Goal: Task Accomplishment & Management: Use online tool/utility

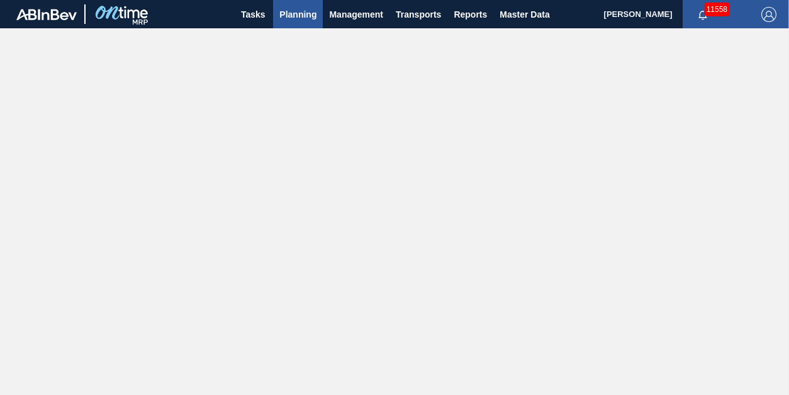
click at [297, 16] on span "Planning" at bounding box center [297, 14] width 37 height 15
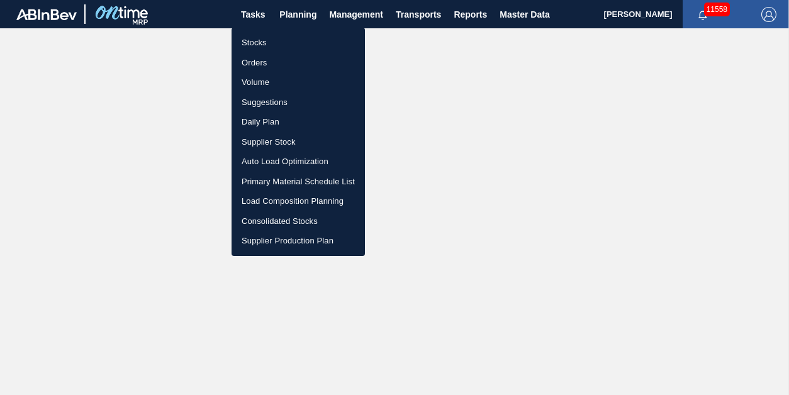
click at [263, 48] on li "Stocks" at bounding box center [298, 43] width 133 height 20
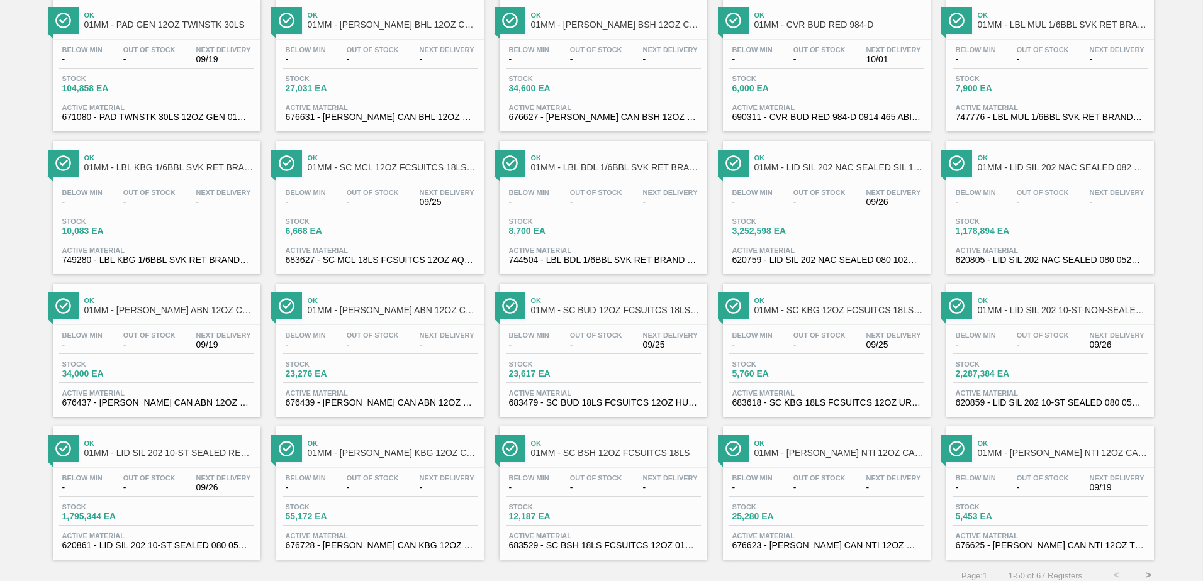
scroll to position [971, 0]
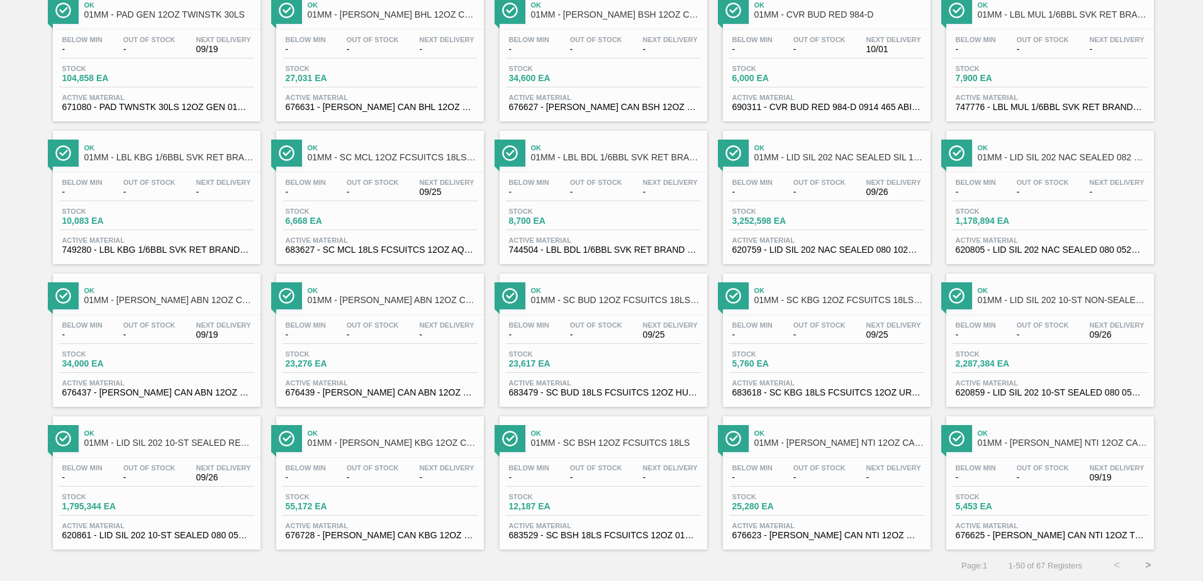
click at [791, 396] on button ">" at bounding box center [1147, 565] width 31 height 31
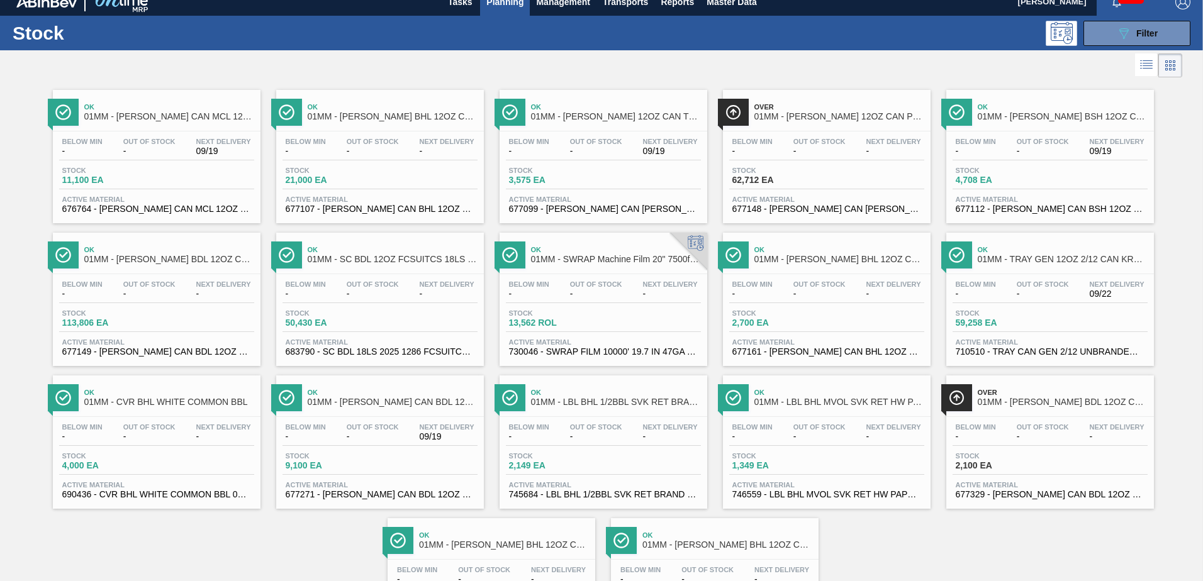
scroll to position [0, 0]
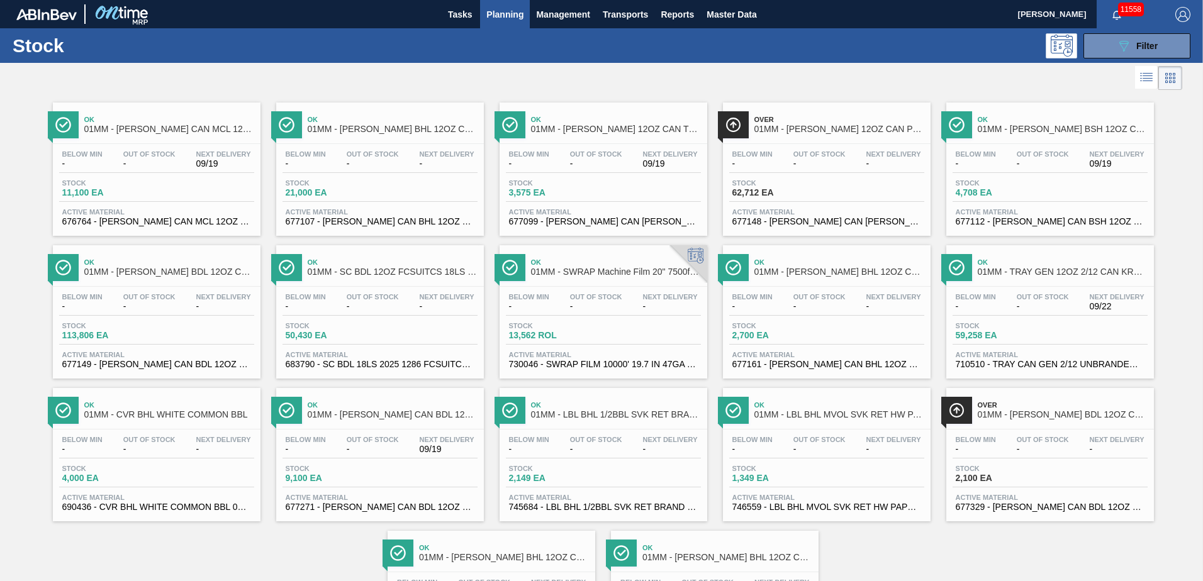
click at [791, 195] on span "62,712 EA" at bounding box center [776, 192] width 88 height 9
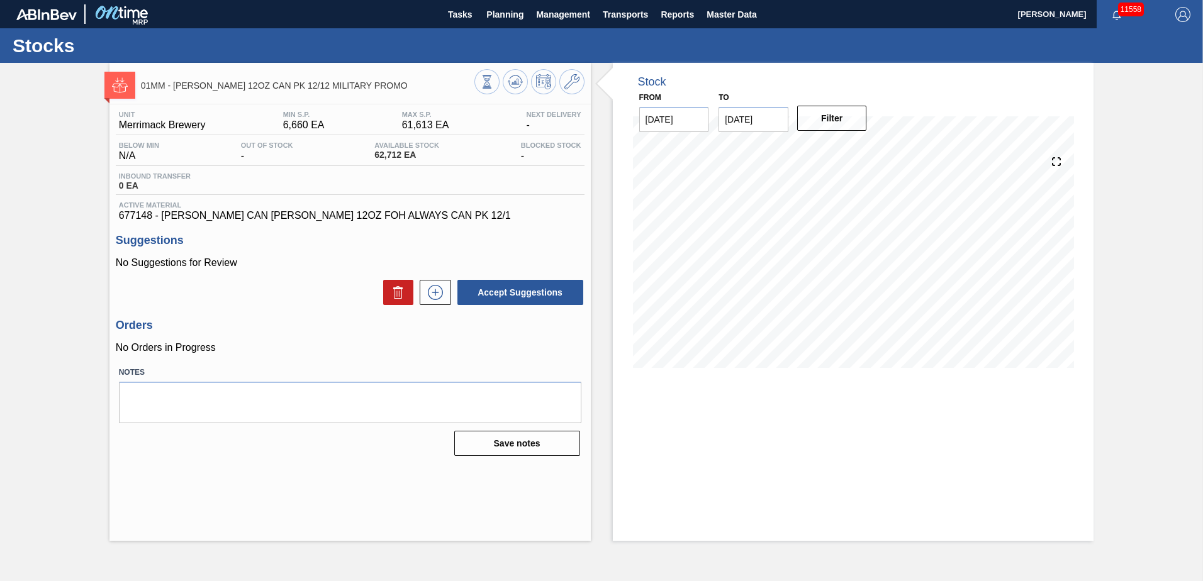
click at [791, 126] on div "01MM - [PERSON_NAME] 12OZ CAN PK 12/12 MILITARY PROMO Unit Merrimack Brewery MI…" at bounding box center [601, 302] width 1203 height 478
click at [710, 396] on div "Stock From [DATE] to [DATE] Filter 09/29 Stock Projection 48,490 SAP Planning 0…" at bounding box center [853, 302] width 481 height 478
click at [500, 21] on span "Planning" at bounding box center [504, 14] width 37 height 15
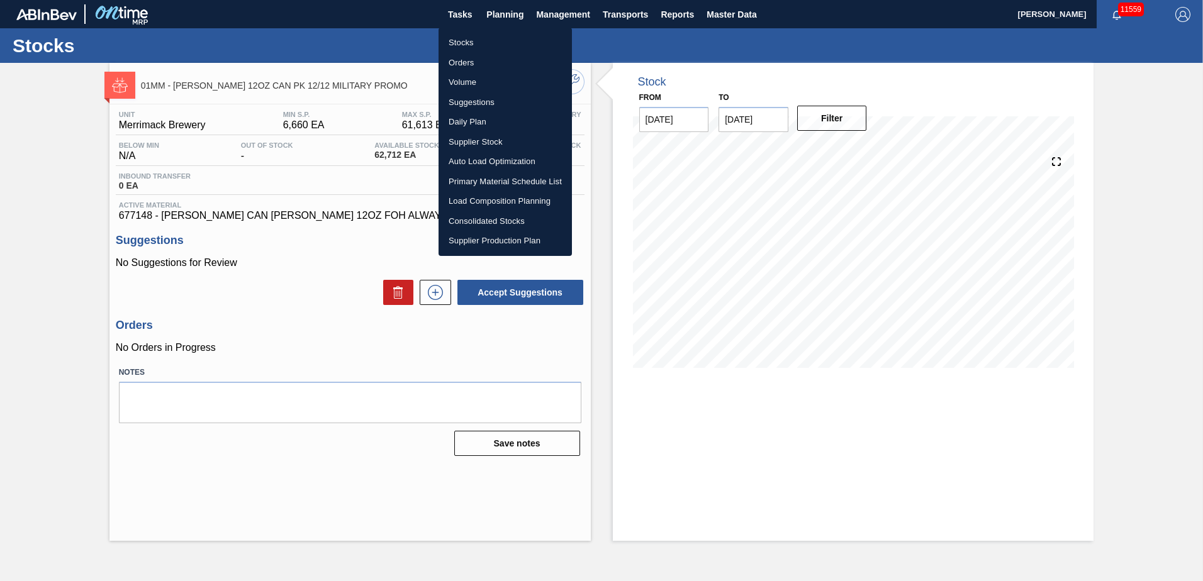
click at [462, 46] on li "Stocks" at bounding box center [504, 43] width 133 height 20
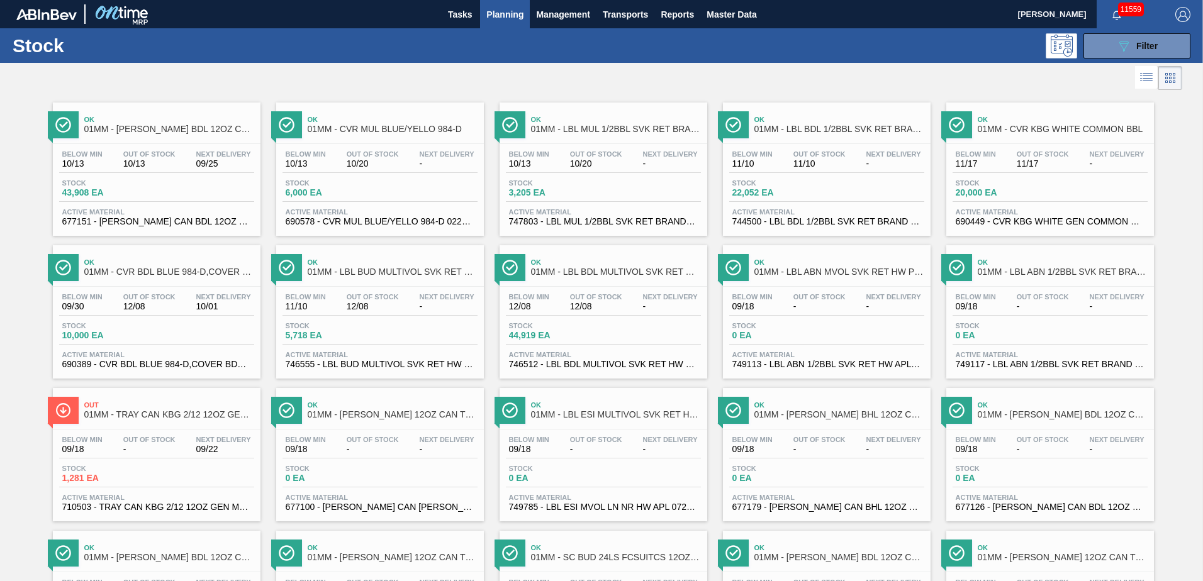
click at [382, 176] on div "Below Min 10/13 Out Of Stock 10/20 Next Delivery - Stock 6,000 EA Active Materi…" at bounding box center [380, 187] width 208 height 86
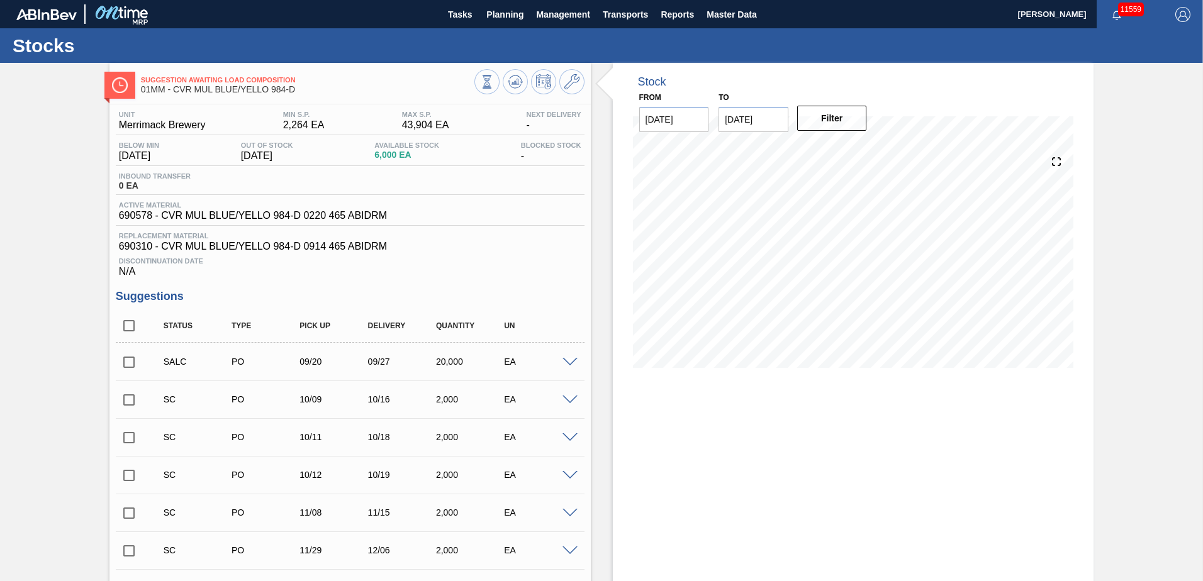
click at [127, 327] on input "checkbox" at bounding box center [129, 326] width 26 height 26
checkbox input "true"
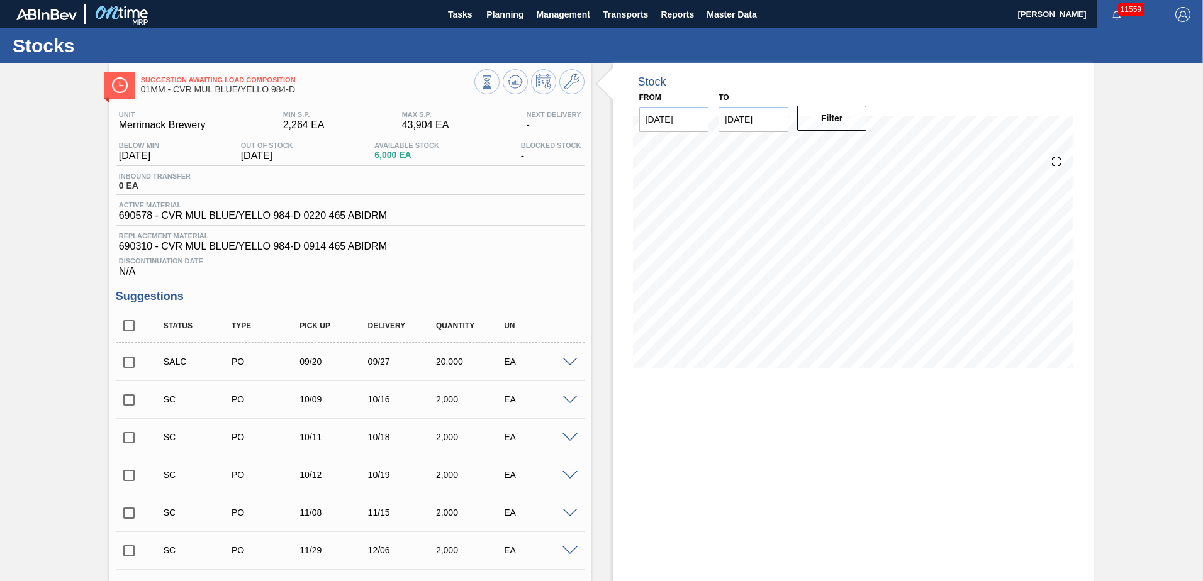
checkbox input "true"
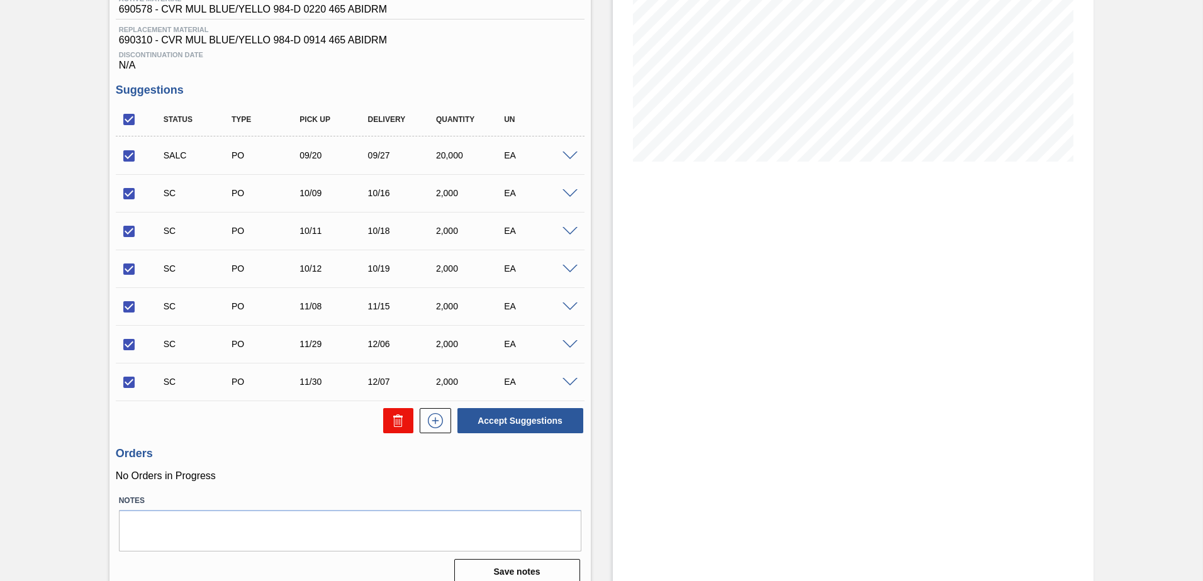
scroll to position [220, 0]
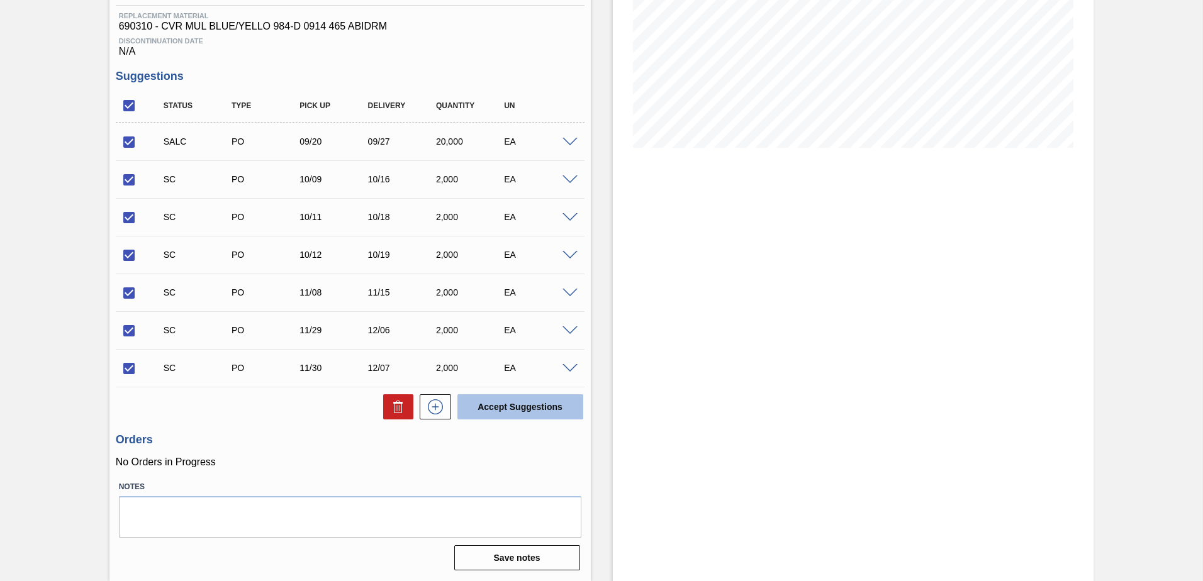
click at [524, 396] on button "Accept Suggestions" at bounding box center [520, 406] width 126 height 25
checkbox input "false"
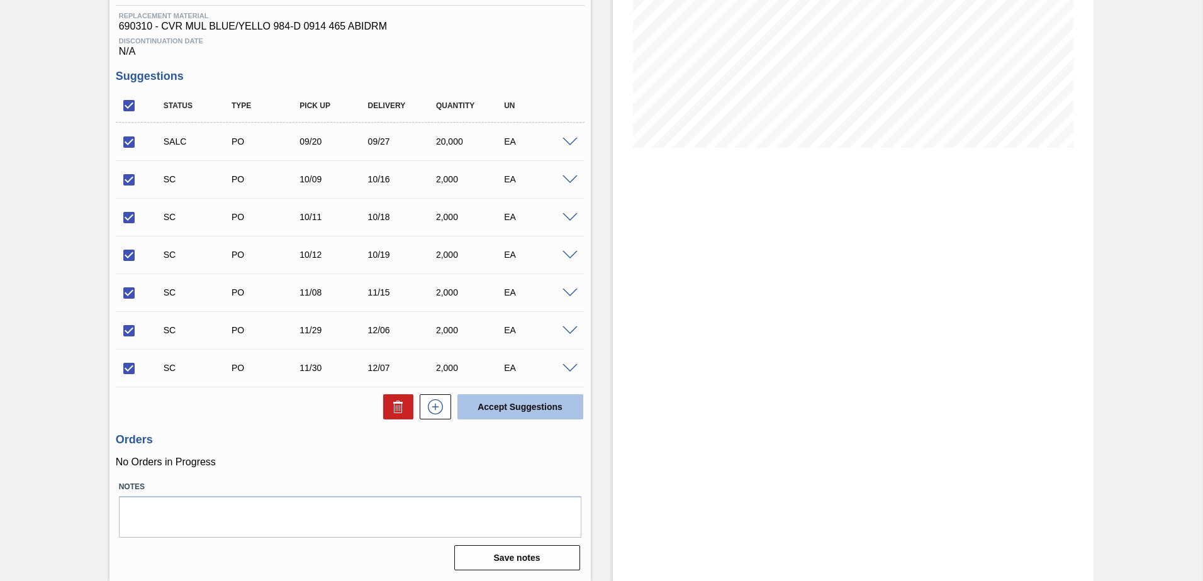
checkbox input "false"
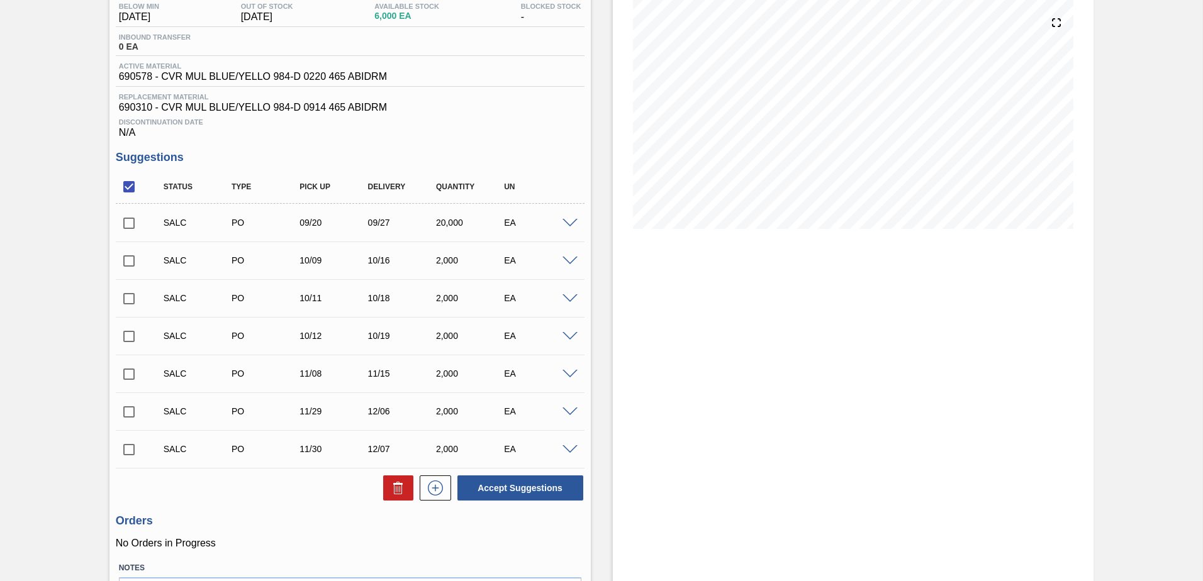
scroll to position [0, 0]
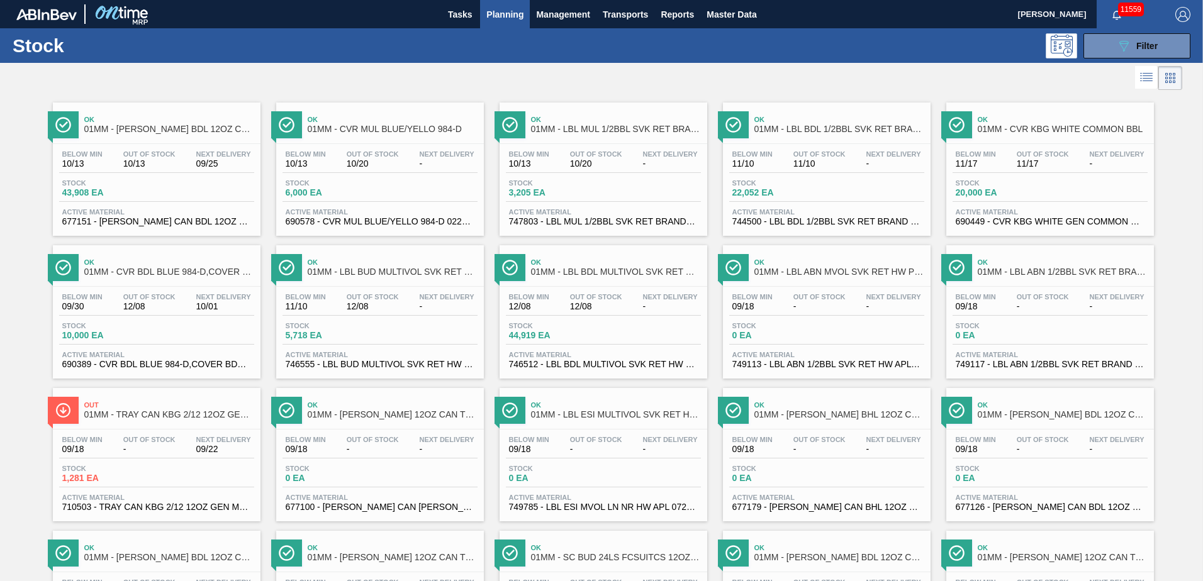
click at [791, 191] on div "Stock 20,000 EA" at bounding box center [1049, 190] width 195 height 23
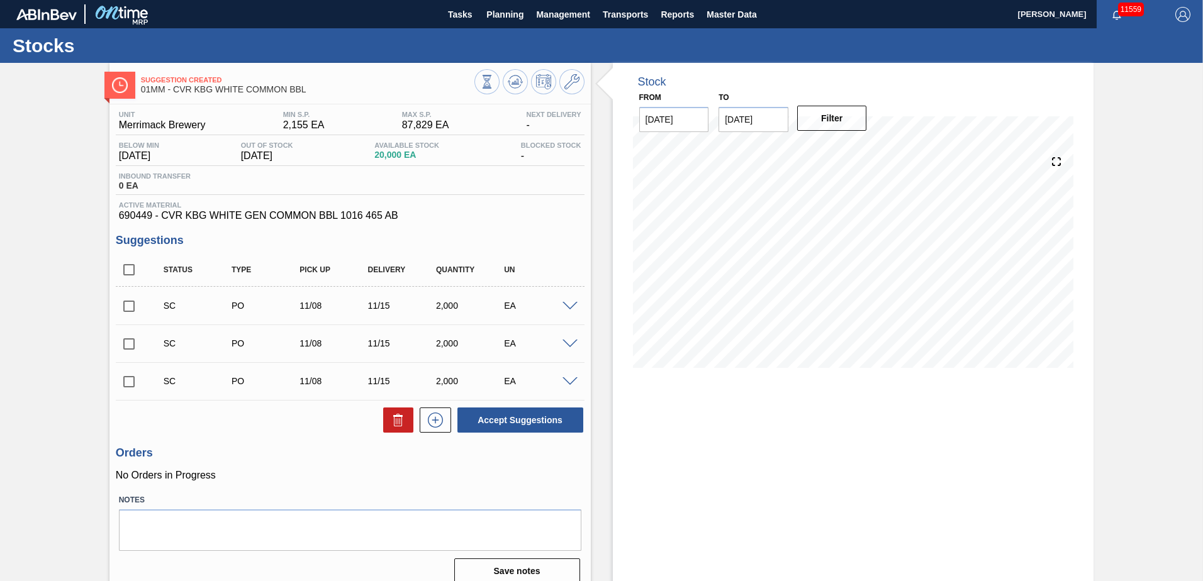
click at [128, 275] on input "checkbox" at bounding box center [129, 270] width 26 height 26
checkbox input "true"
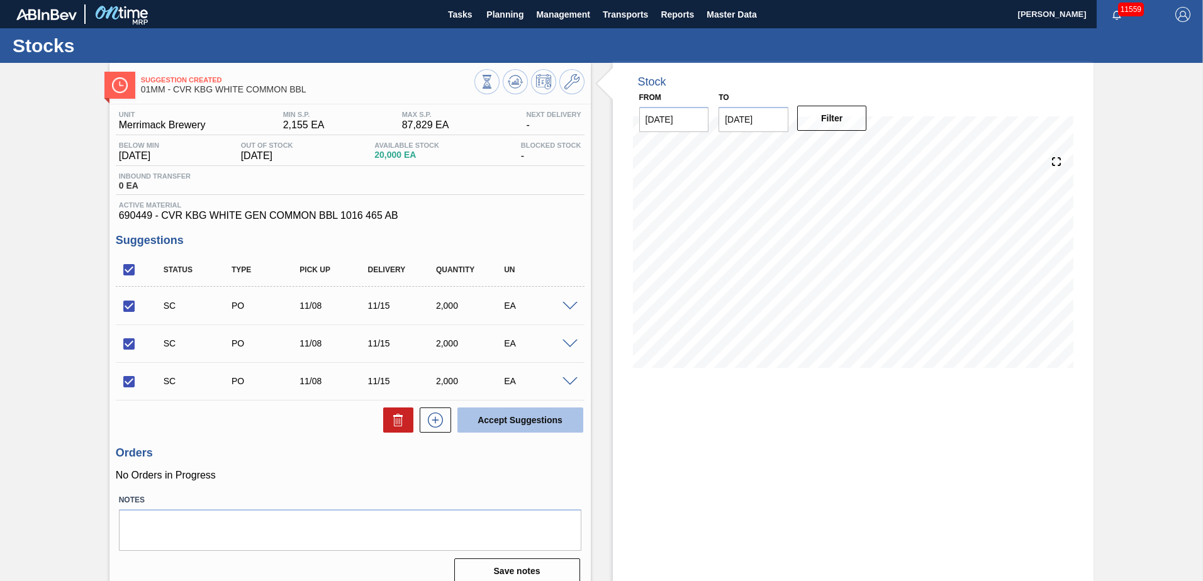
click at [508, 396] on button "Accept Suggestions" at bounding box center [520, 420] width 126 height 25
checkbox input "false"
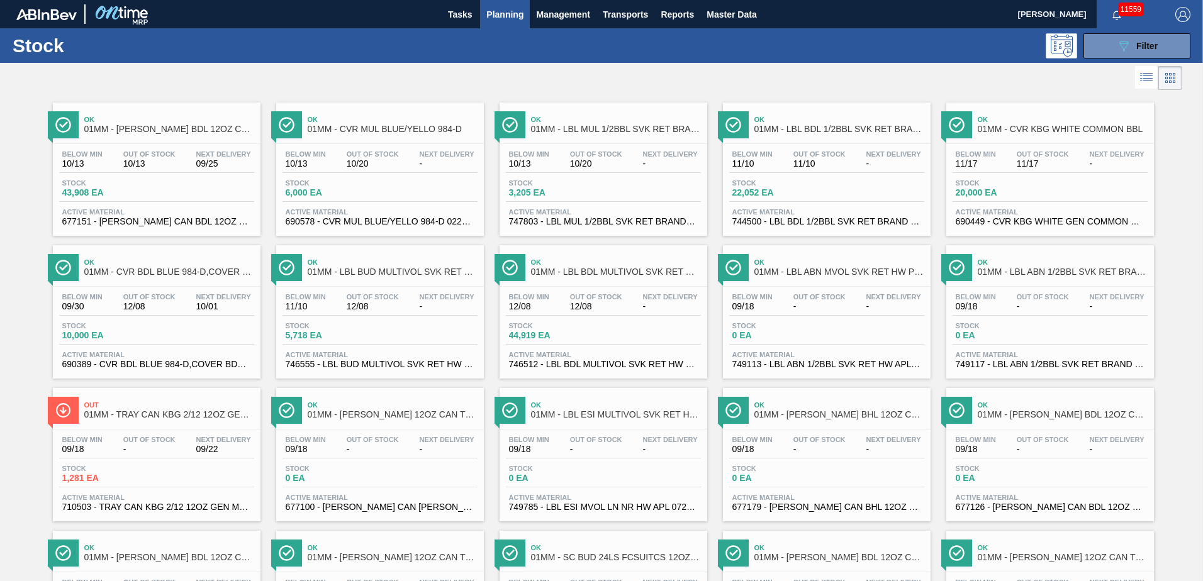
click at [160, 338] on div "Stock 10,000 EA" at bounding box center [156, 333] width 195 height 23
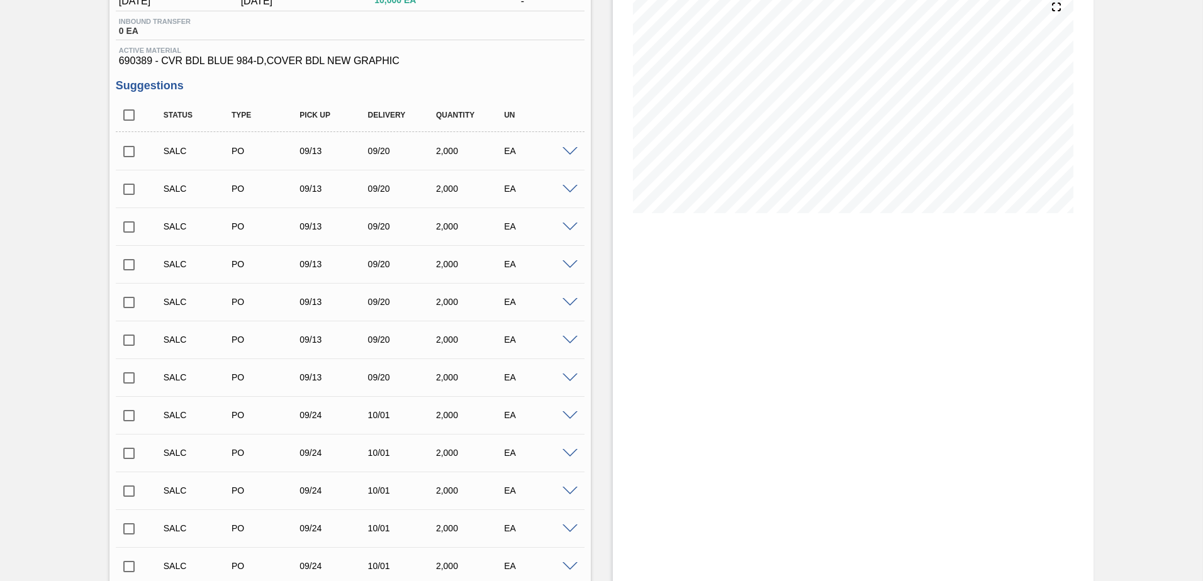
scroll to position [126, 0]
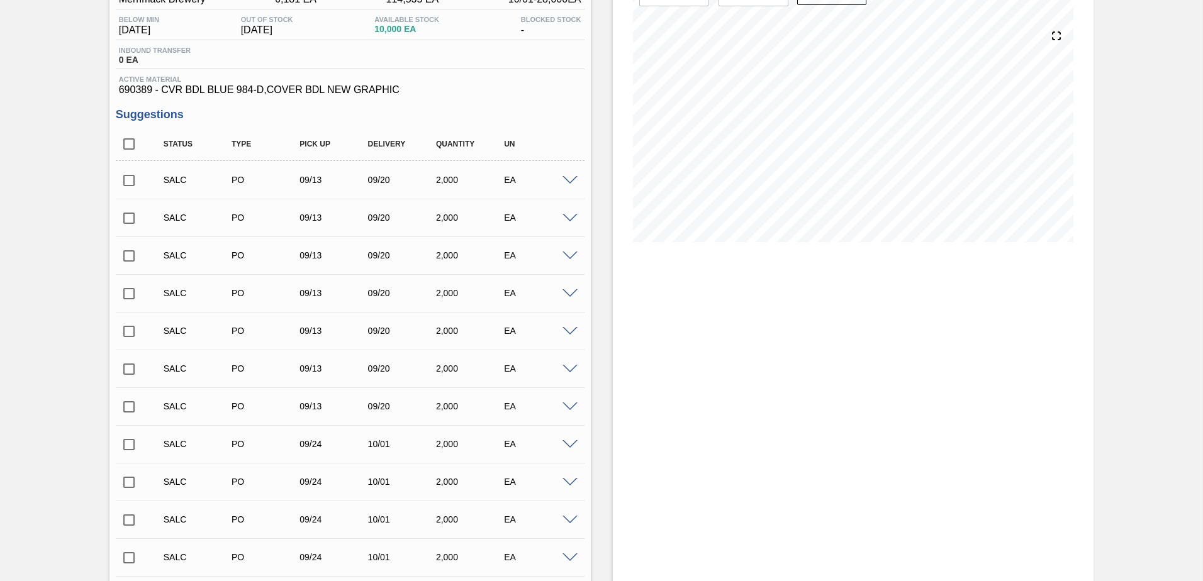
click at [129, 396] on input "checkbox" at bounding box center [129, 407] width 26 height 26
checkbox input "true"
click at [131, 372] on input "checkbox" at bounding box center [129, 369] width 26 height 26
checkbox input "true"
click at [128, 327] on input "checkbox" at bounding box center [129, 331] width 26 height 26
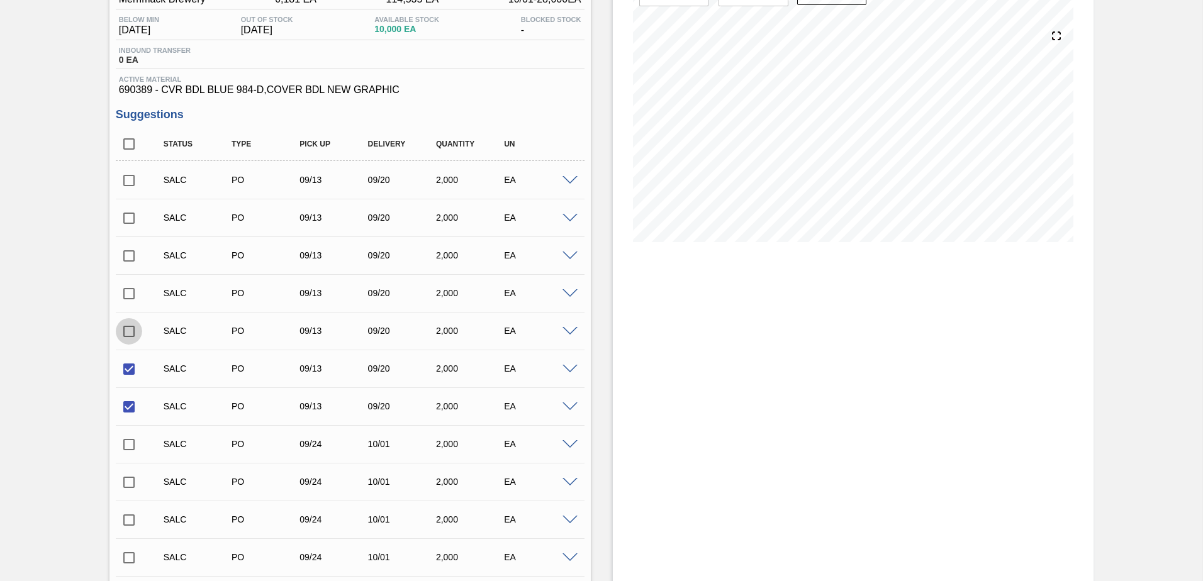
checkbox input "true"
click at [128, 294] on input "checkbox" at bounding box center [129, 294] width 26 height 26
checkbox input "true"
drag, startPoint x: 125, startPoint y: 255, endPoint x: 126, endPoint y: 248, distance: 7.8
click at [125, 255] on input "checkbox" at bounding box center [129, 256] width 26 height 26
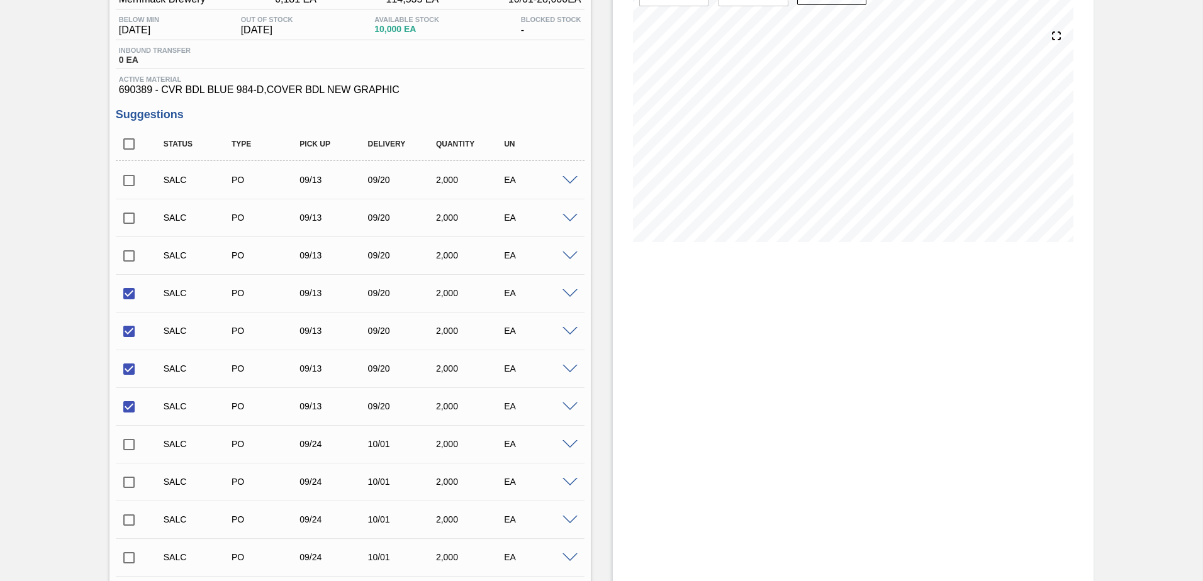
checkbox input "true"
click at [128, 221] on input "checkbox" at bounding box center [129, 218] width 26 height 26
checkbox input "true"
drag, startPoint x: 124, startPoint y: 177, endPoint x: 131, endPoint y: 170, distance: 9.8
click at [125, 177] on input "checkbox" at bounding box center [129, 180] width 26 height 26
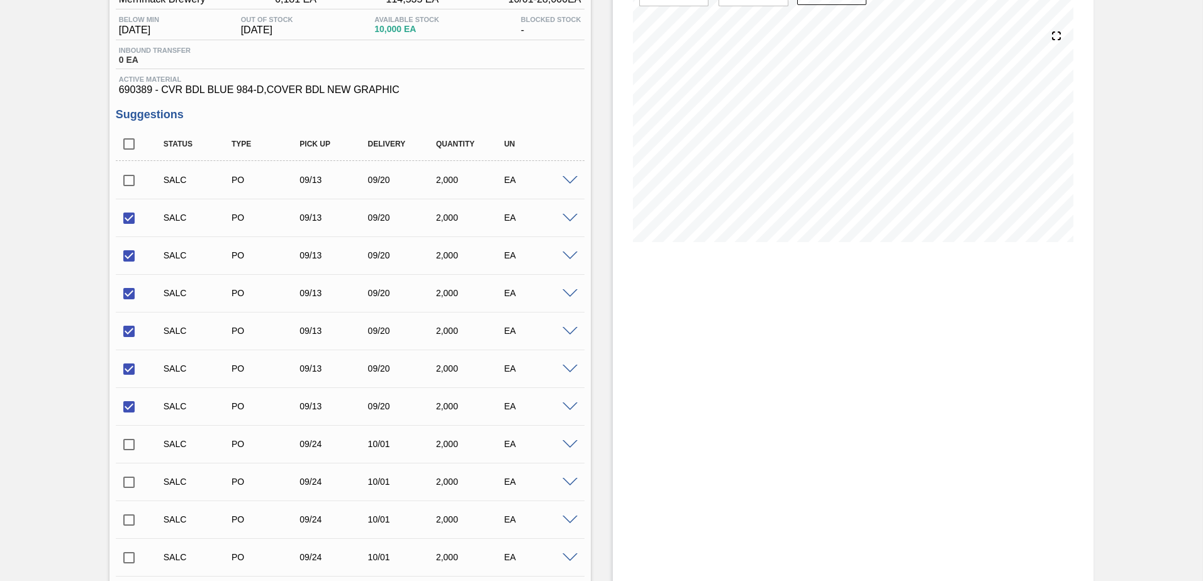
checkbox input "true"
click at [130, 396] on input "checkbox" at bounding box center [129, 445] width 26 height 26
checkbox input "true"
click at [123, 396] on input "checkbox" at bounding box center [129, 482] width 26 height 26
checkbox input "true"
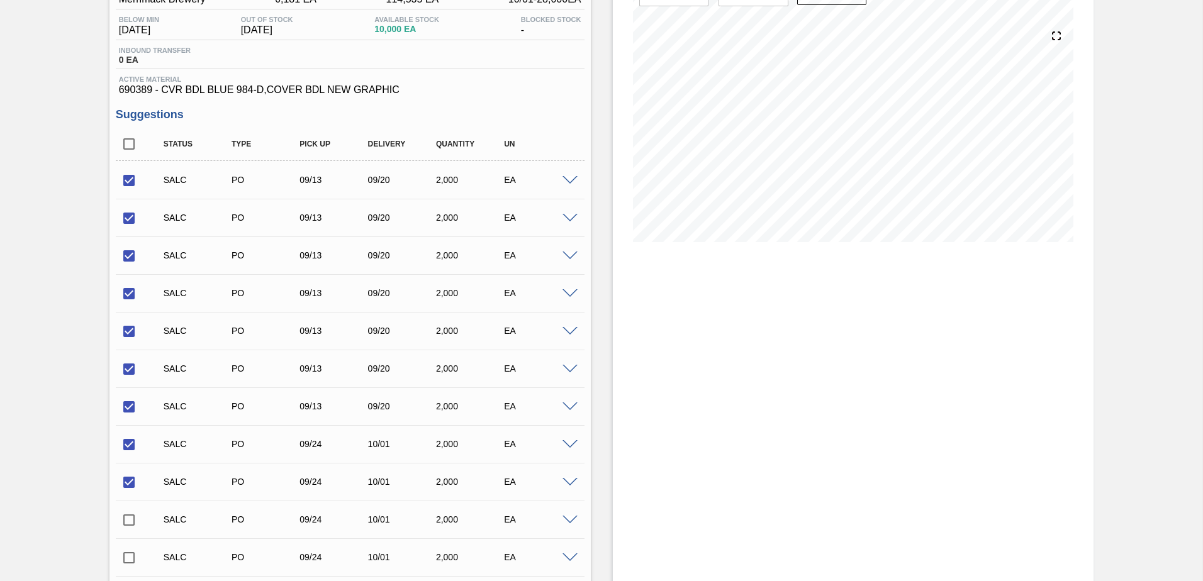
click at [130, 396] on input "checkbox" at bounding box center [129, 520] width 26 height 26
checkbox input "true"
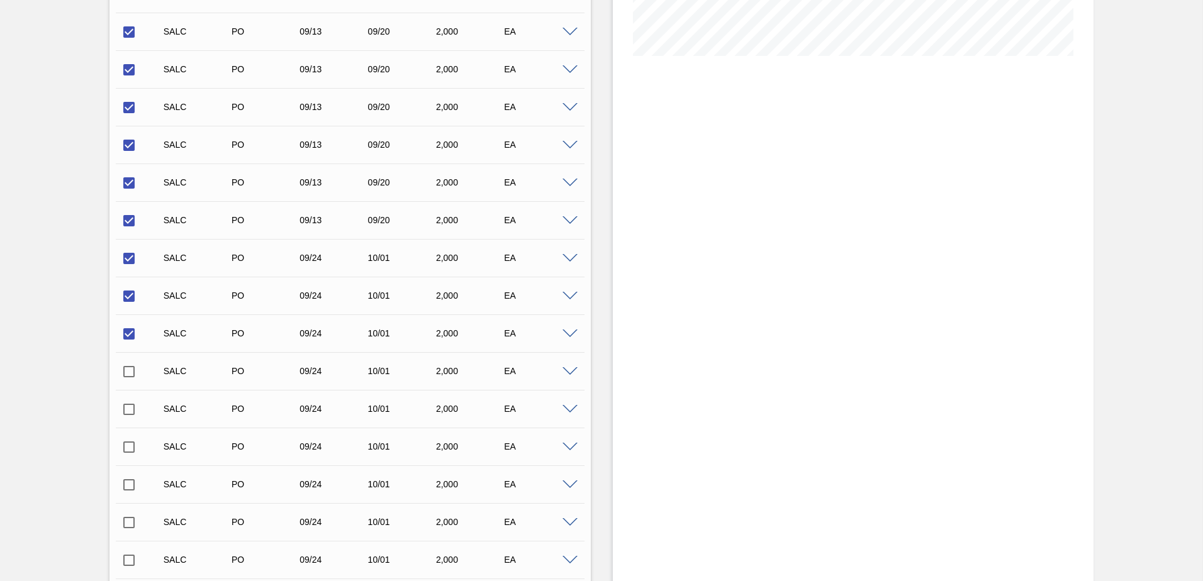
scroll to position [315, 0]
click at [128, 366] on input "checkbox" at bounding box center [129, 369] width 26 height 26
checkbox input "true"
click at [126, 396] on input "checkbox" at bounding box center [129, 407] width 26 height 26
checkbox input "true"
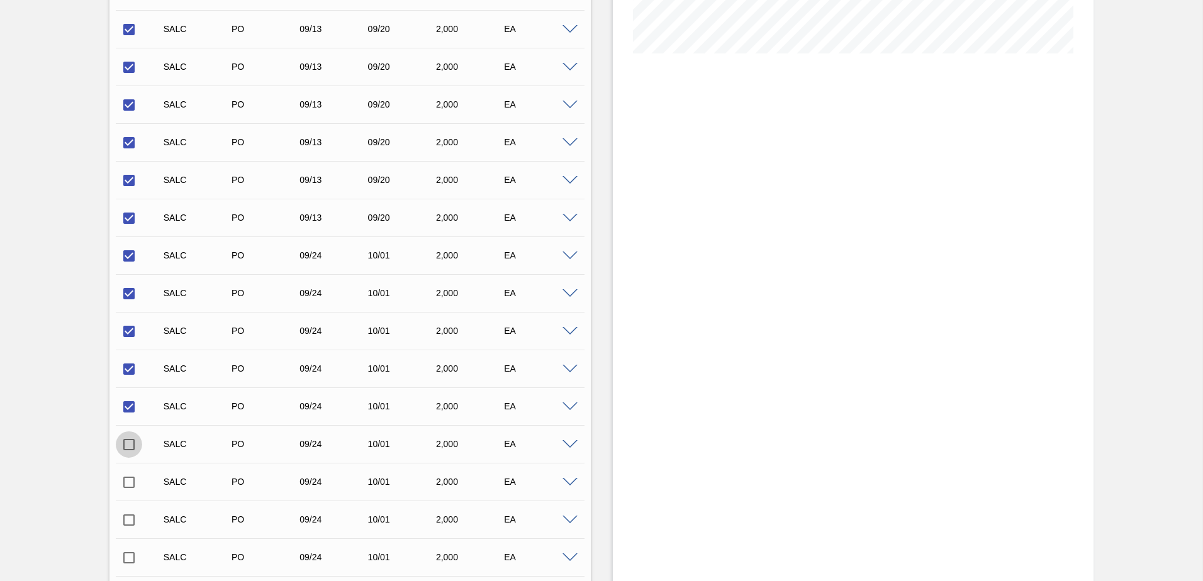
click at [130, 396] on input "checkbox" at bounding box center [129, 445] width 26 height 26
checkbox input "true"
click at [127, 396] on input "checkbox" at bounding box center [129, 482] width 26 height 26
checkbox input "true"
click at [128, 396] on input "checkbox" at bounding box center [129, 520] width 26 height 26
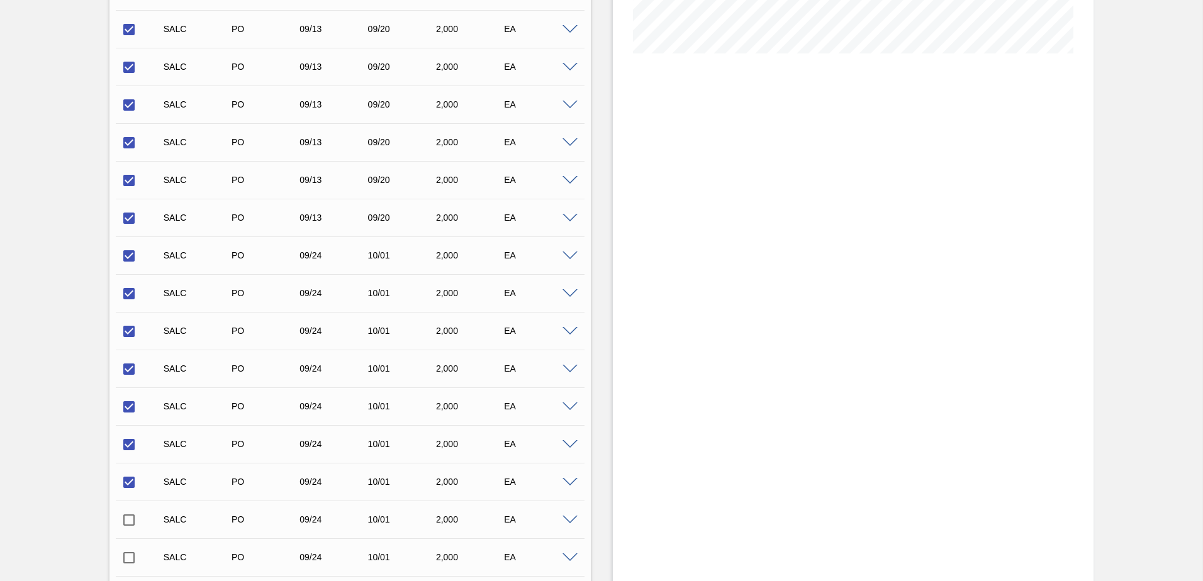
checkbox input "true"
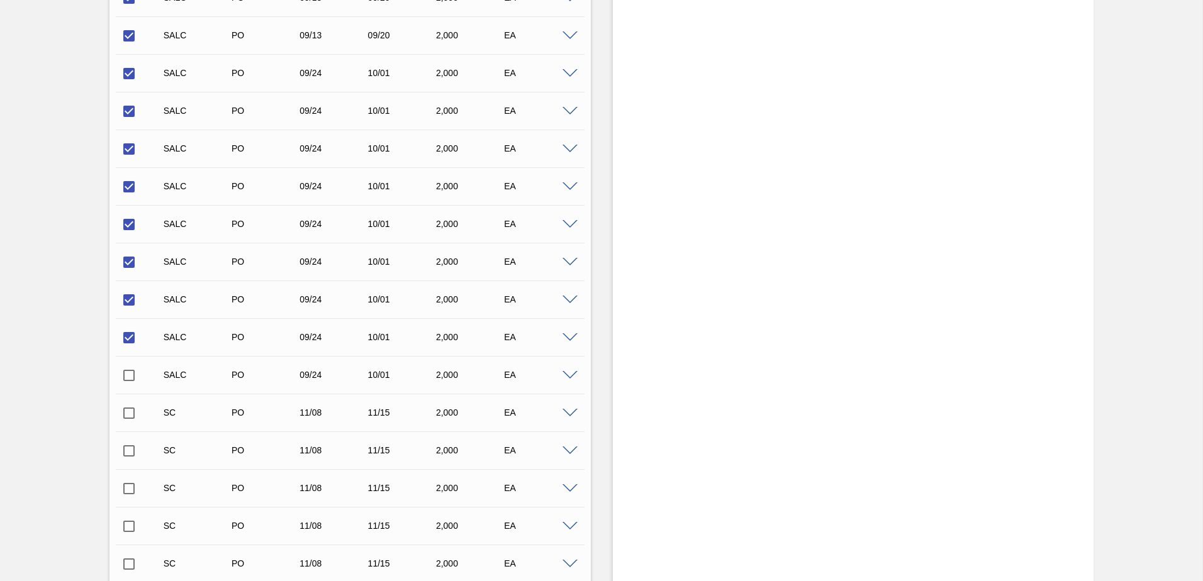
scroll to position [503, 0]
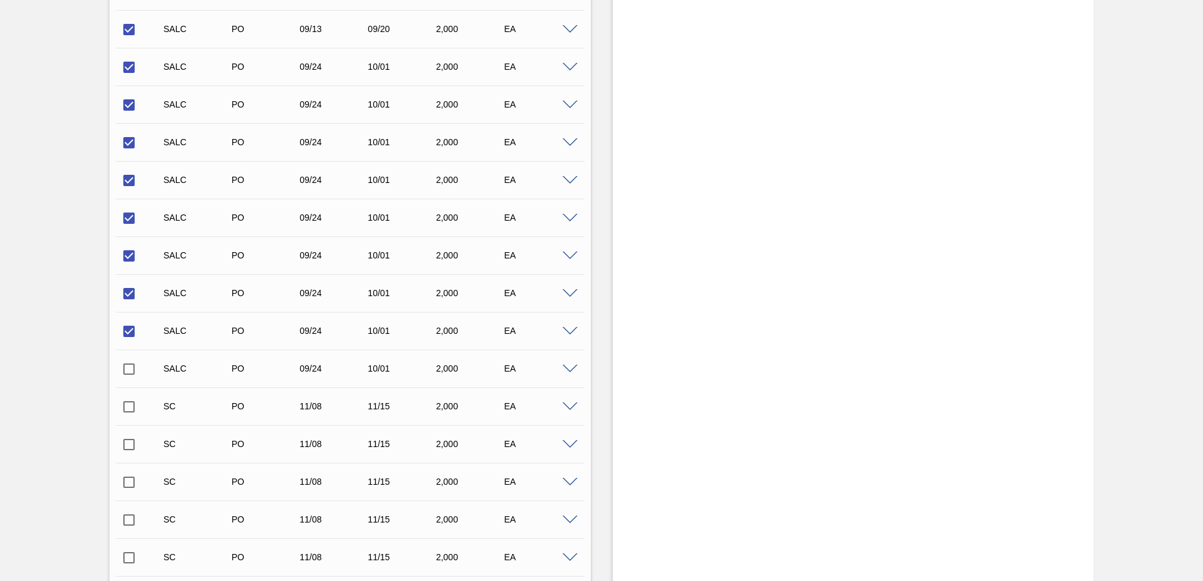
click at [130, 370] on input "checkbox" at bounding box center [129, 369] width 26 height 26
checkbox input "true"
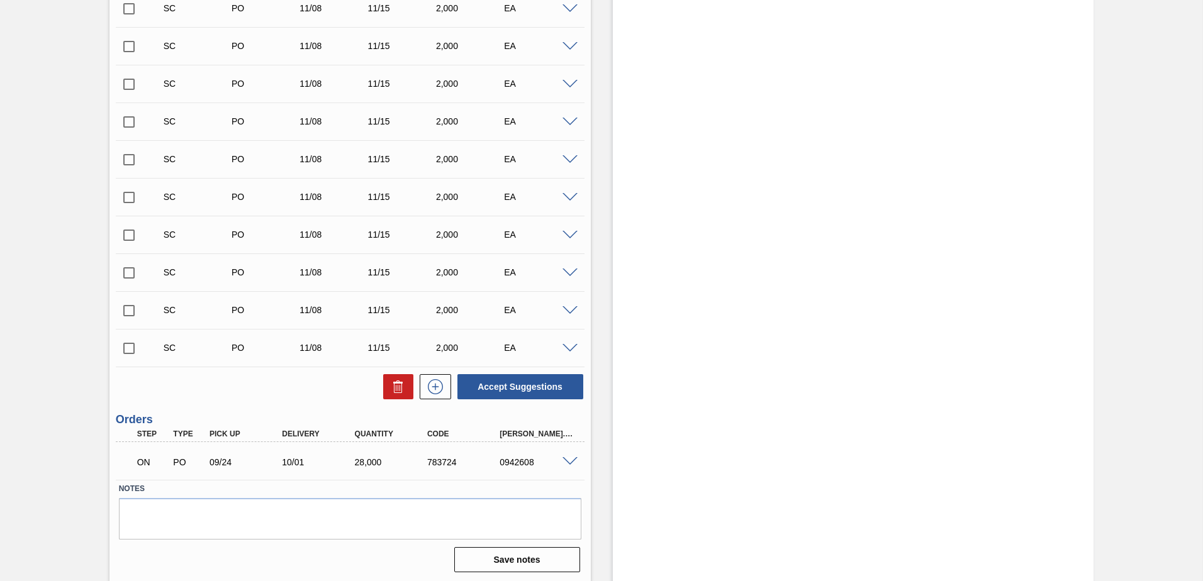
scroll to position [979, 0]
click at [516, 391] on button "Accept Suggestions" at bounding box center [520, 384] width 126 height 25
checkbox input "false"
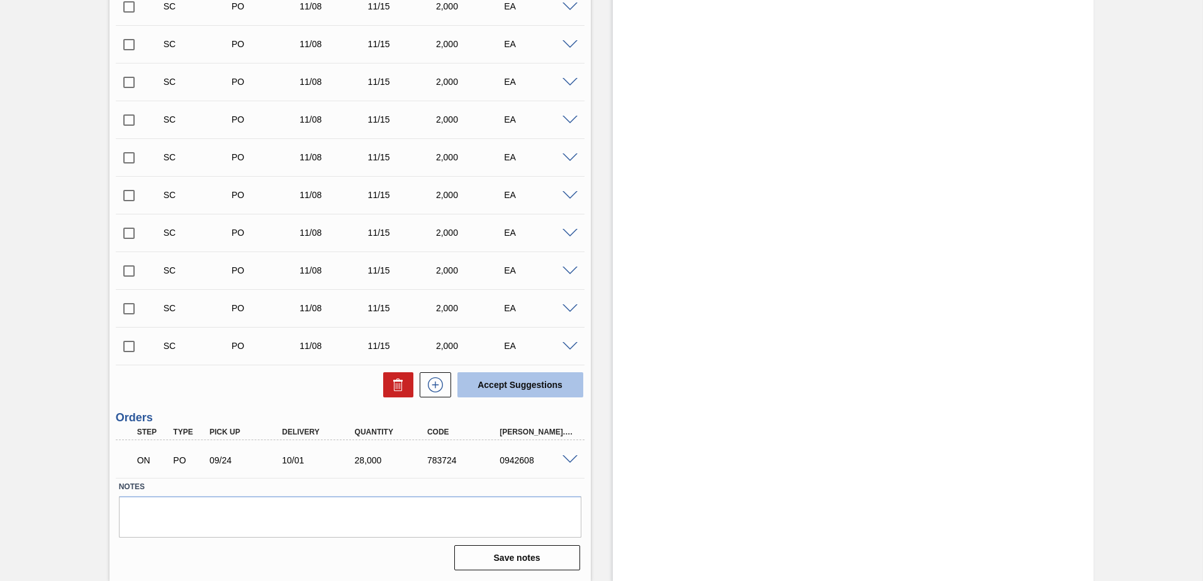
checkbox input "false"
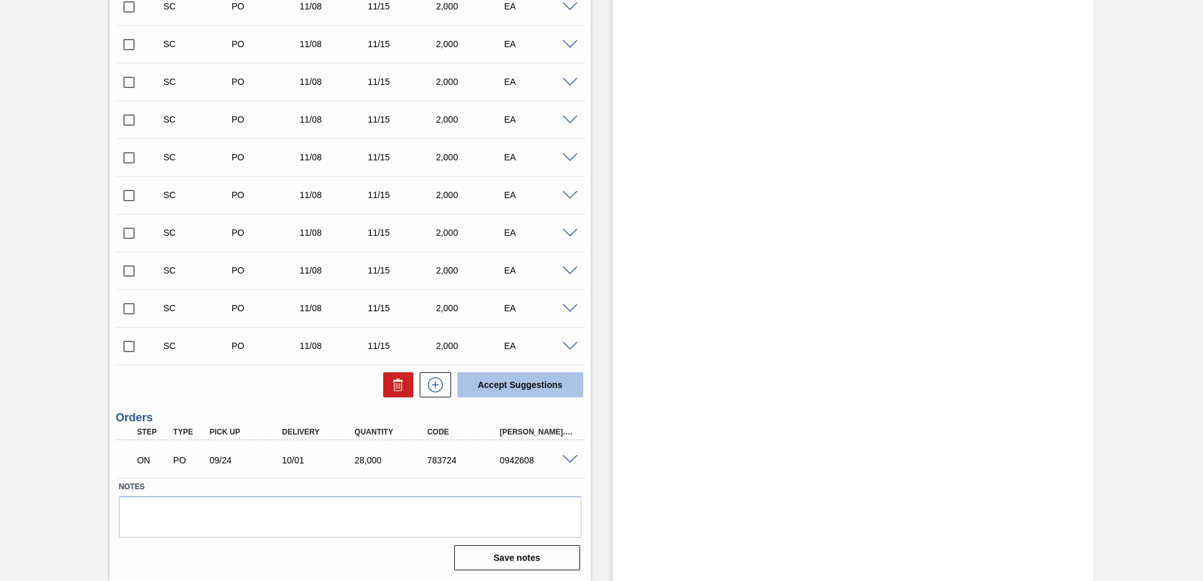
checkbox input "false"
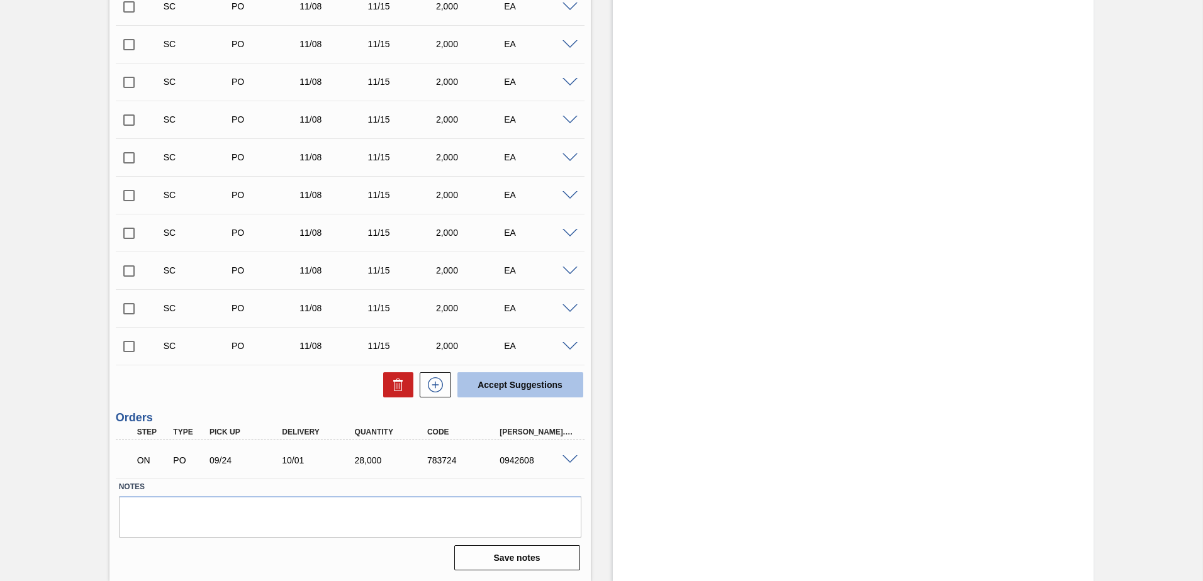
checkbox input "false"
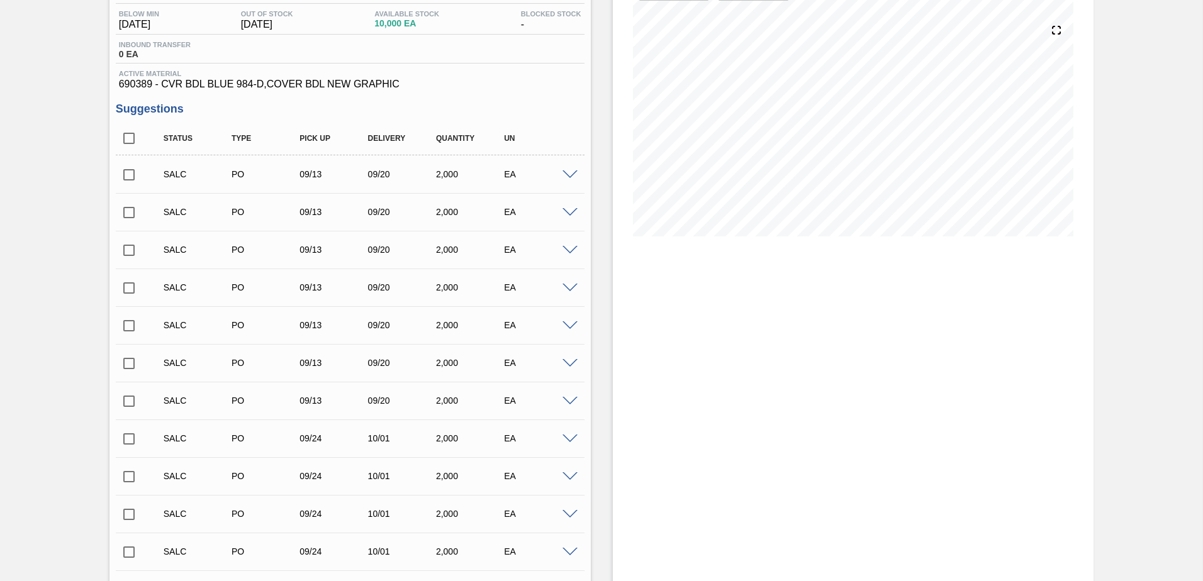
scroll to position [0, 0]
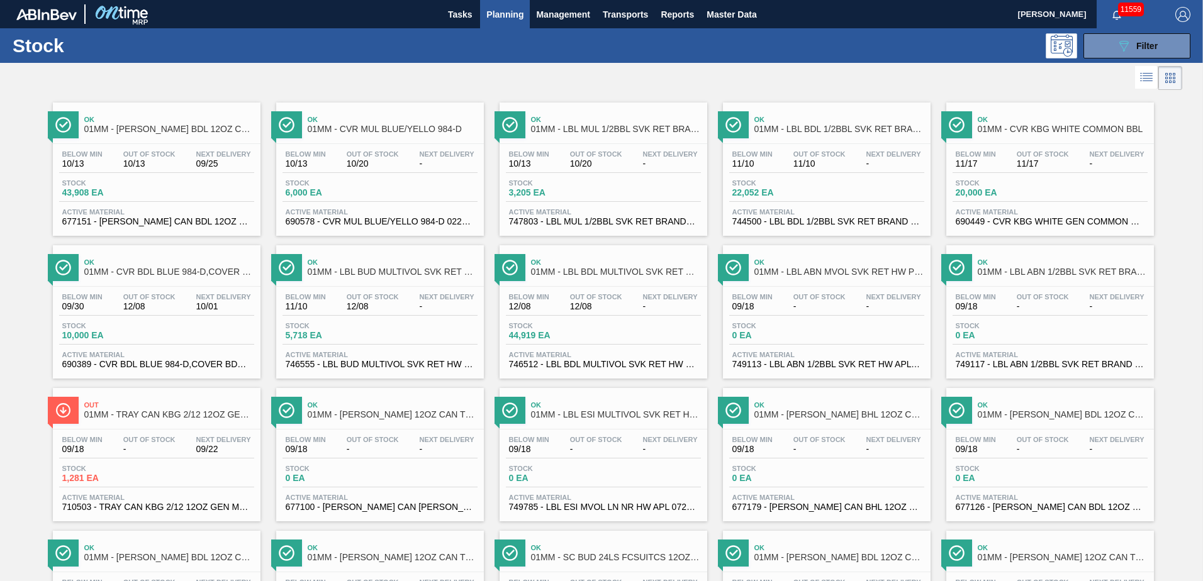
scroll to position [788, 0]
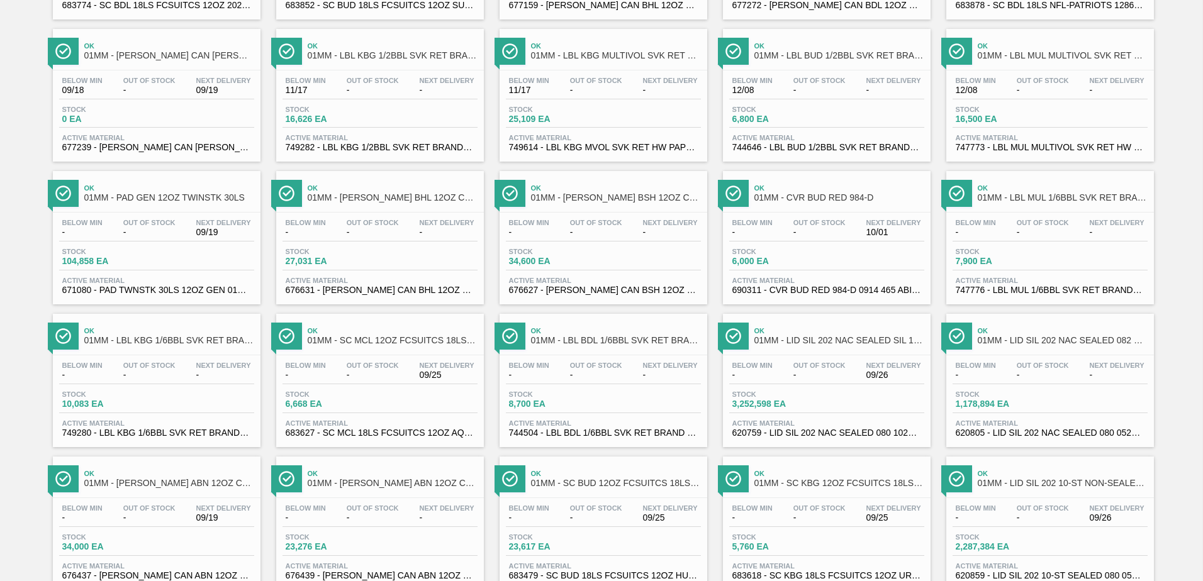
click at [791, 223] on span "Out Of Stock" at bounding box center [819, 223] width 52 height 8
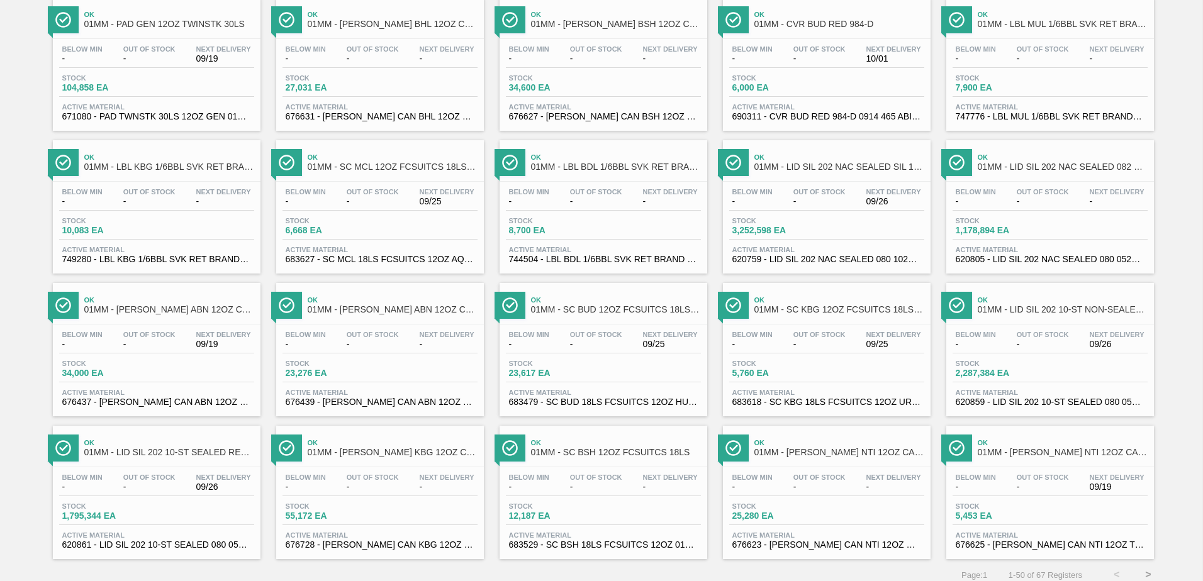
scroll to position [971, 0]
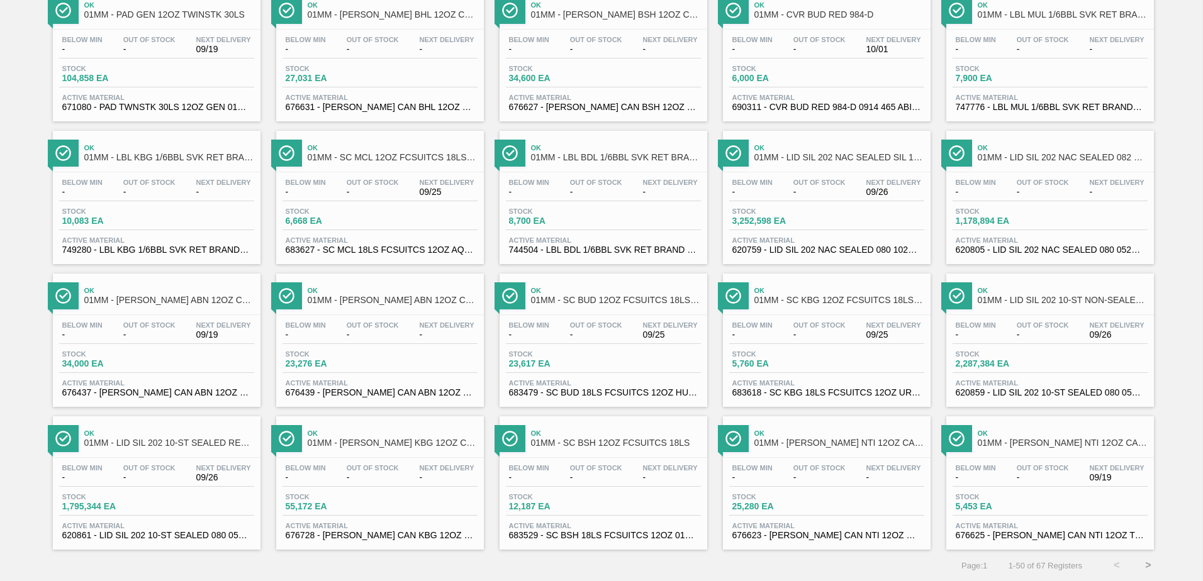
click at [791, 396] on button ">" at bounding box center [1147, 565] width 31 height 31
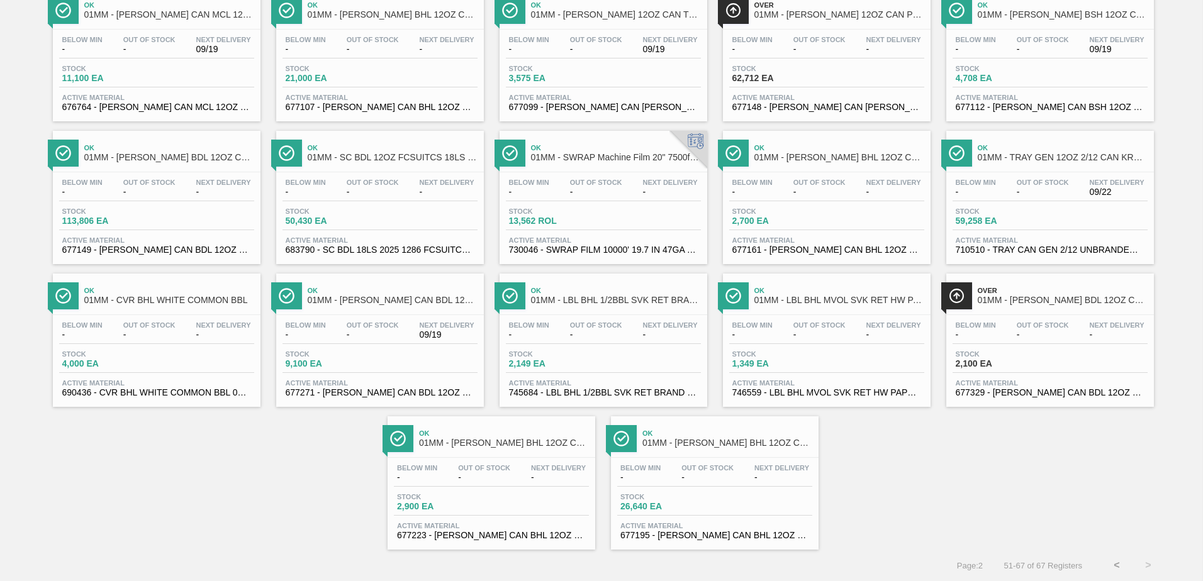
scroll to position [0, 0]
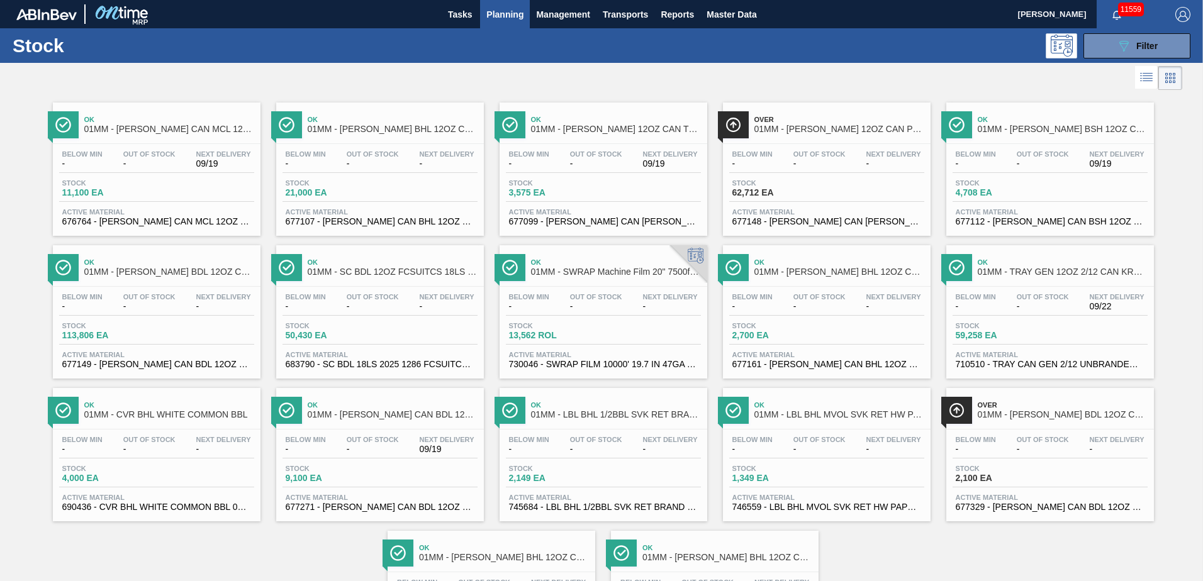
click at [160, 396] on div "Below Min - Out Of Stock - Next Delivery - Stock 4,000 EA Active Material 69043…" at bounding box center [157, 473] width 208 height 86
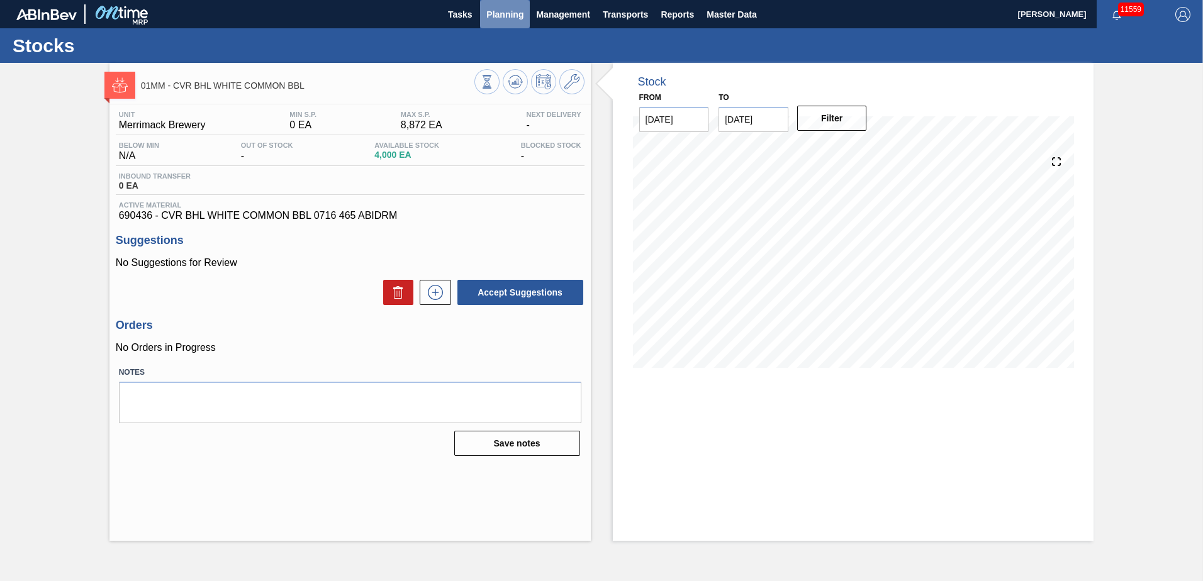
click at [512, 20] on span "Planning" at bounding box center [504, 14] width 37 height 15
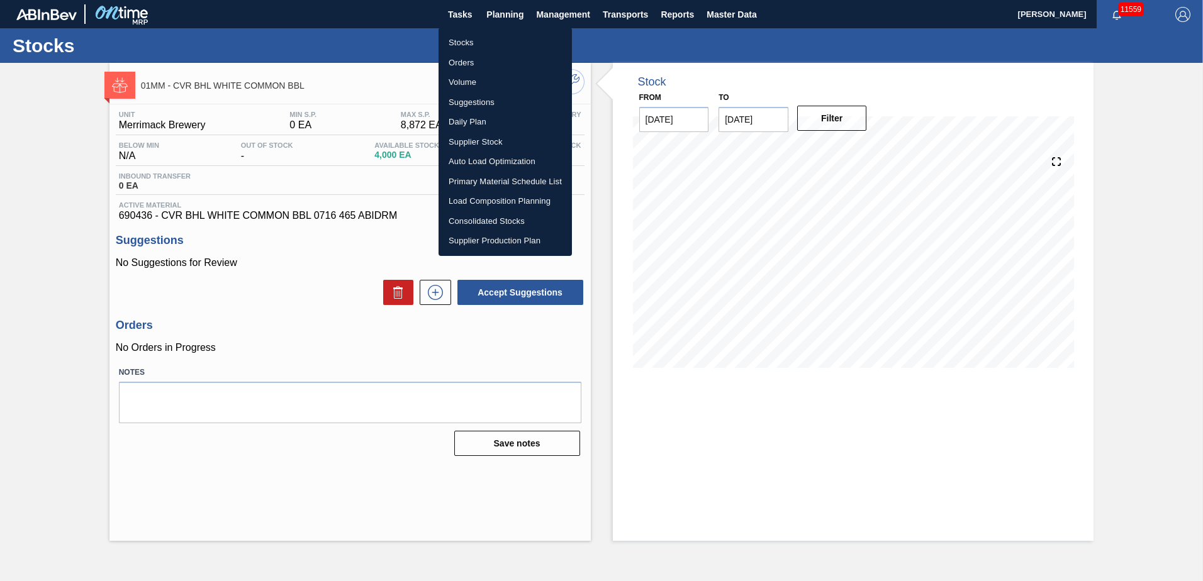
click at [491, 198] on li "Load Composition Planning" at bounding box center [504, 201] width 133 height 20
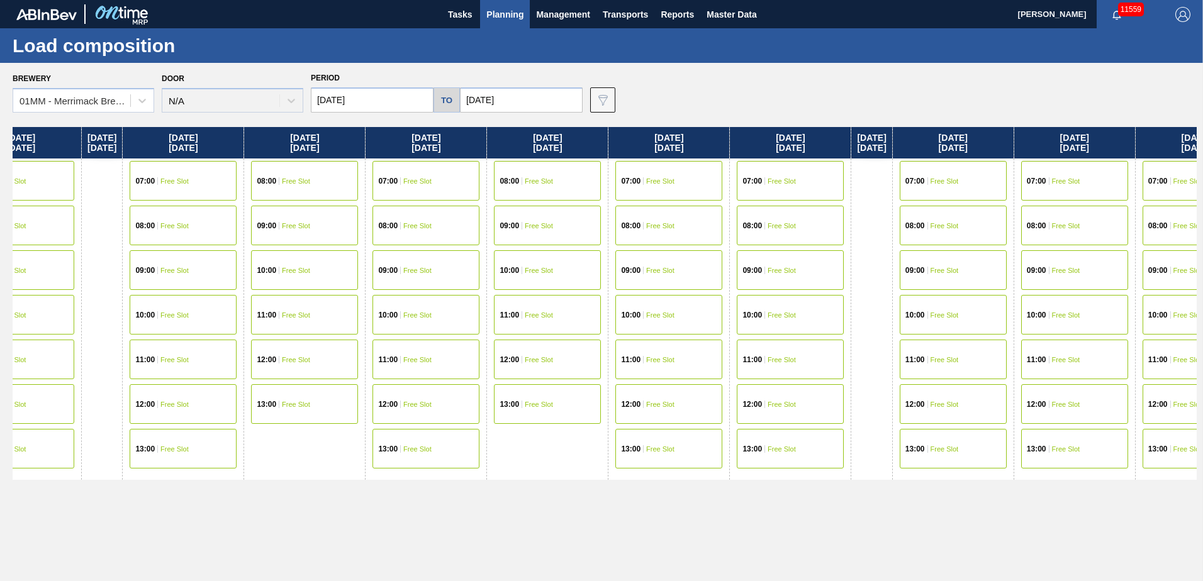
drag, startPoint x: 1027, startPoint y: 339, endPoint x: 325, endPoint y: 332, distance: 702.1
click at [380, 334] on div "[DATE] 07:00 Free Slot 08:00 Free Slot 09:00 Free Slot 10:00 Free Slot 11:00 Fr…" at bounding box center [605, 350] width 1184 height 447
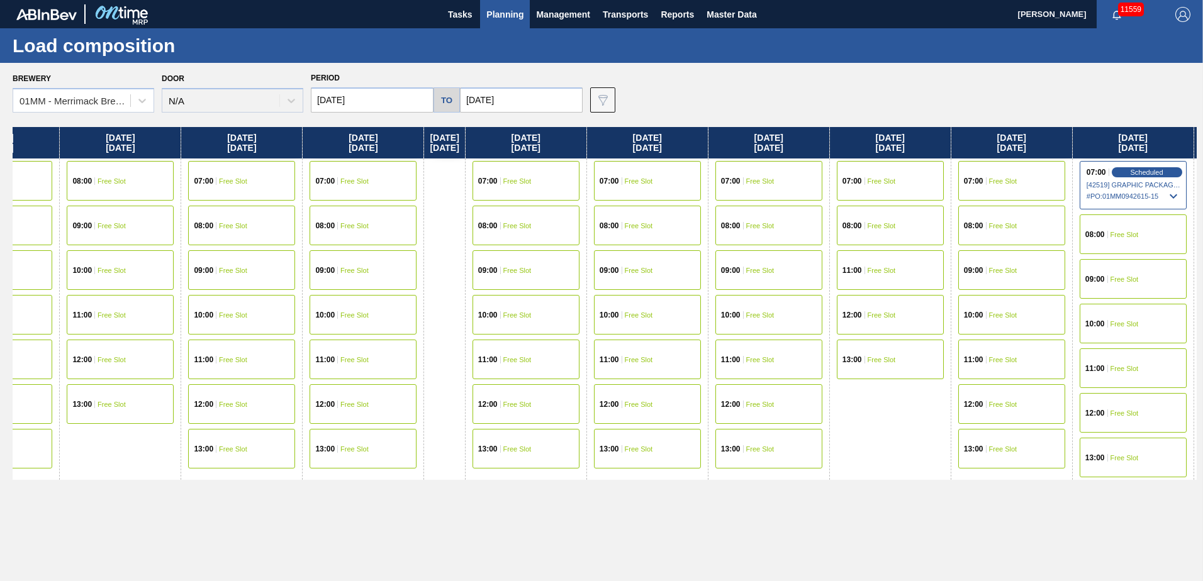
drag, startPoint x: 908, startPoint y: 343, endPoint x: 494, endPoint y: 338, distance: 414.0
click at [507, 338] on div "[DATE] 07:00 Free Slot 08:00 Free Slot 09:00 Free Slot 10:00 Free Slot 11:00 Fr…" at bounding box center [605, 350] width 1184 height 447
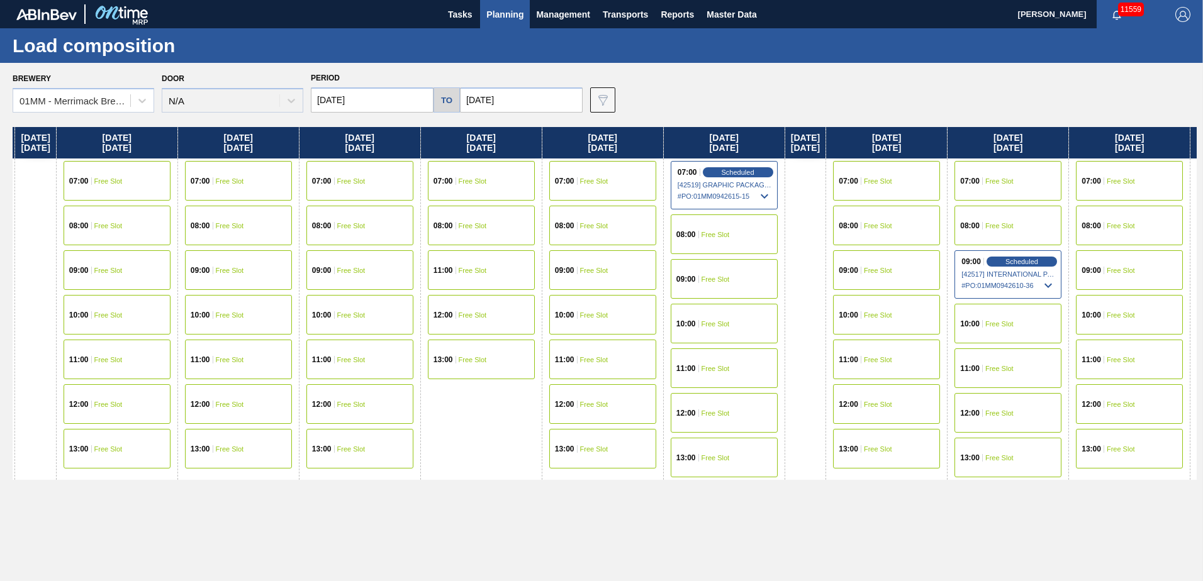
drag, startPoint x: 748, startPoint y: 335, endPoint x: 462, endPoint y: 323, distance: 285.8
click at [472, 324] on div "[DATE] 07:00 Free Slot 08:00 Free Slot 09:00 Free Slot 10:00 Free Slot 11:00 Fr…" at bounding box center [605, 350] width 1184 height 447
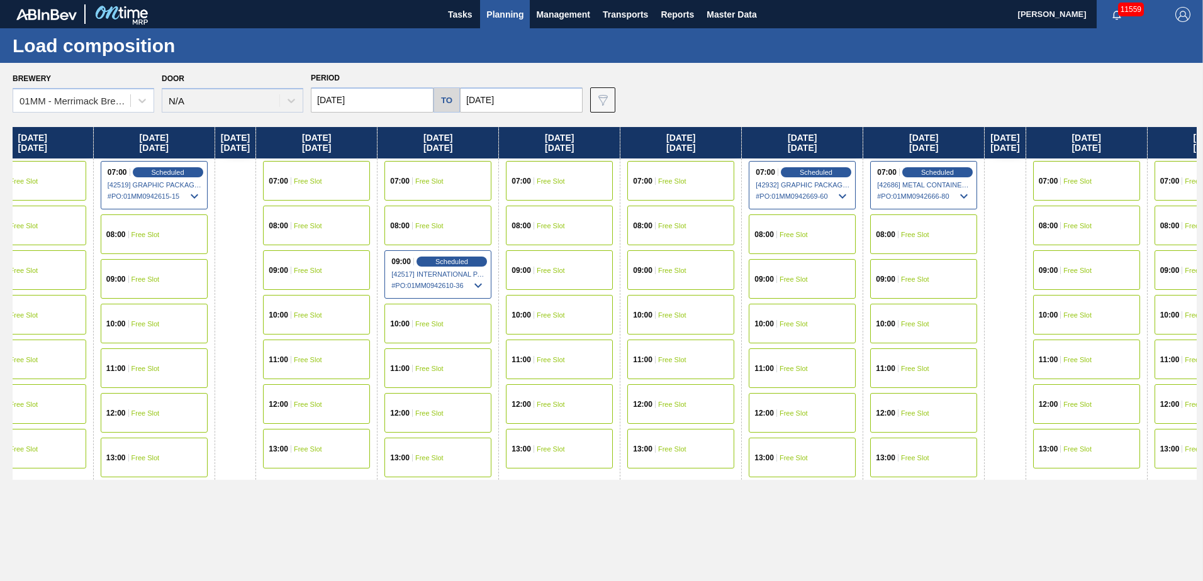
drag, startPoint x: 962, startPoint y: 321, endPoint x: 703, endPoint y: 320, distance: 259.2
click at [393, 321] on div "[DATE] 07:00 Free Slot 08:00 Free Slot 09:00 Free Slot 10:00 Free Slot 11:00 Fr…" at bounding box center [605, 350] width 1184 height 447
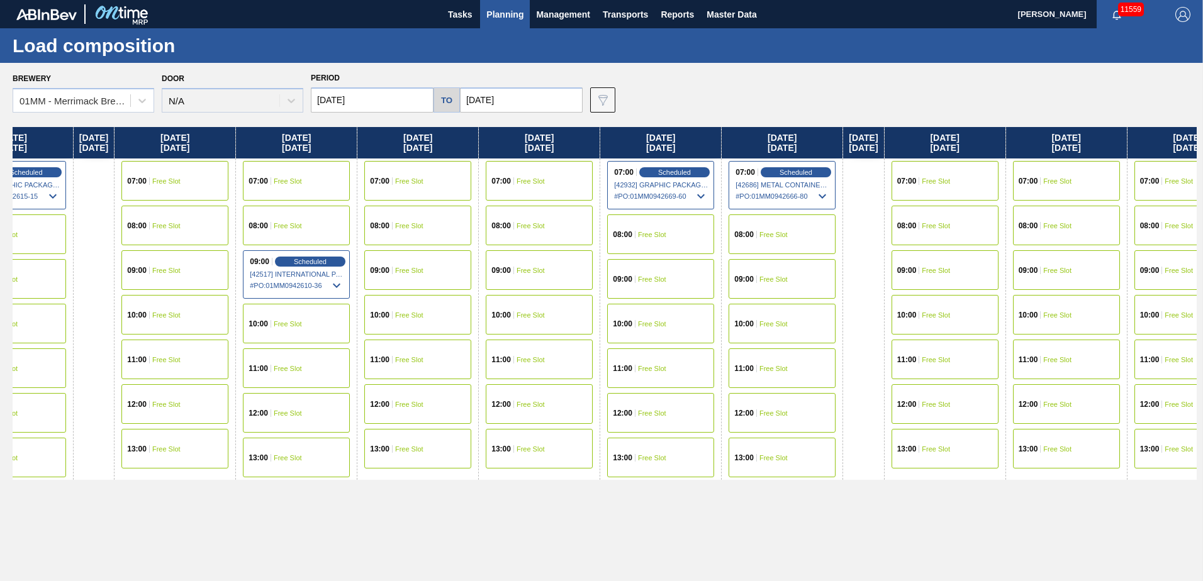
scroll to position [0, 2628]
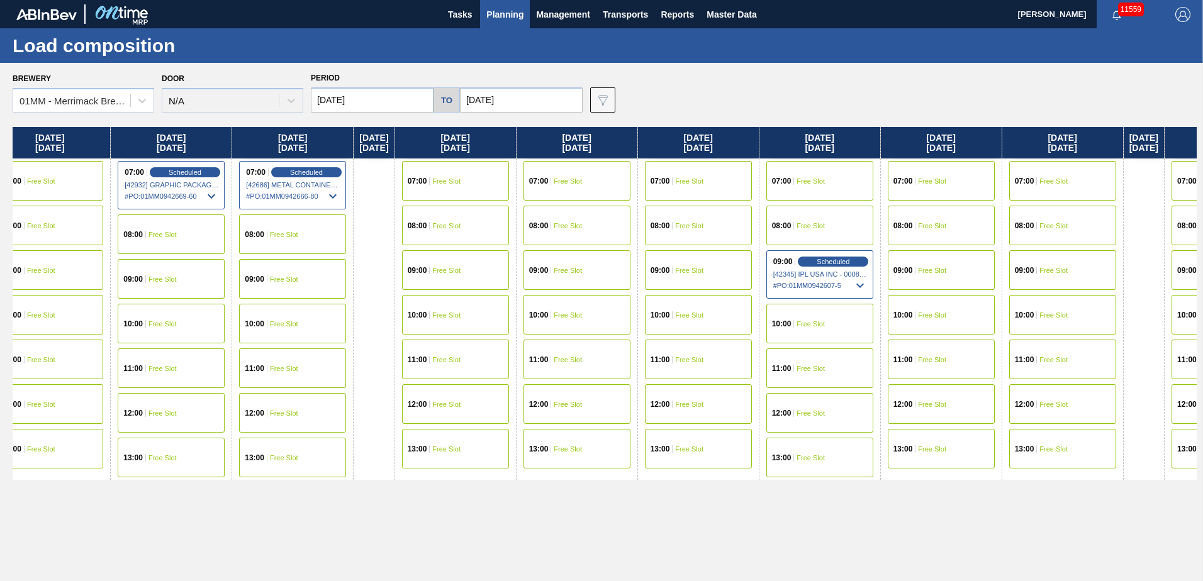
drag, startPoint x: 592, startPoint y: 321, endPoint x: 438, endPoint y: 313, distance: 153.7
click at [428, 316] on div "[DATE] 07:00 Free Slot 08:00 Free Slot 09:00 Free Slot 10:00 Free Slot 11:00 Fr…" at bounding box center [605, 350] width 1184 height 447
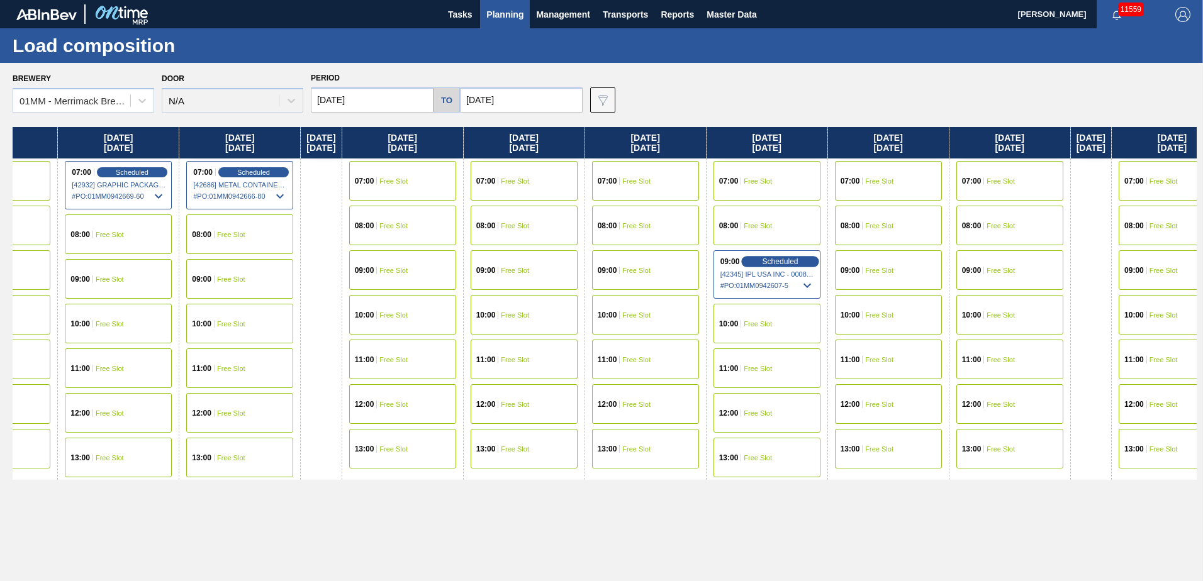
click at [791, 262] on span "Scheduled" at bounding box center [780, 261] width 36 height 8
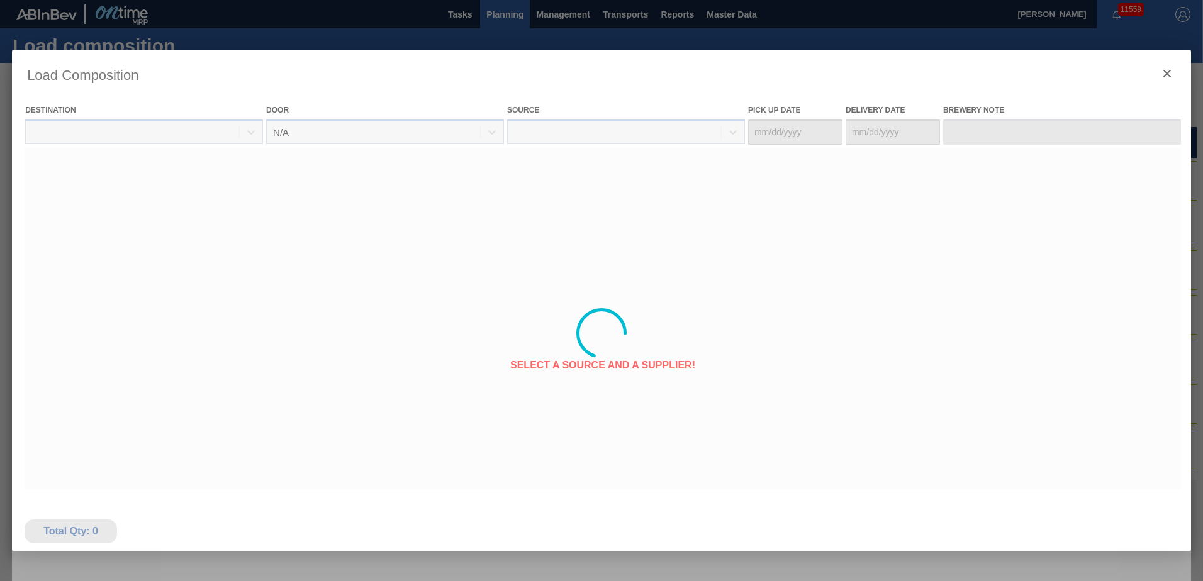
type Date "[DATE]"
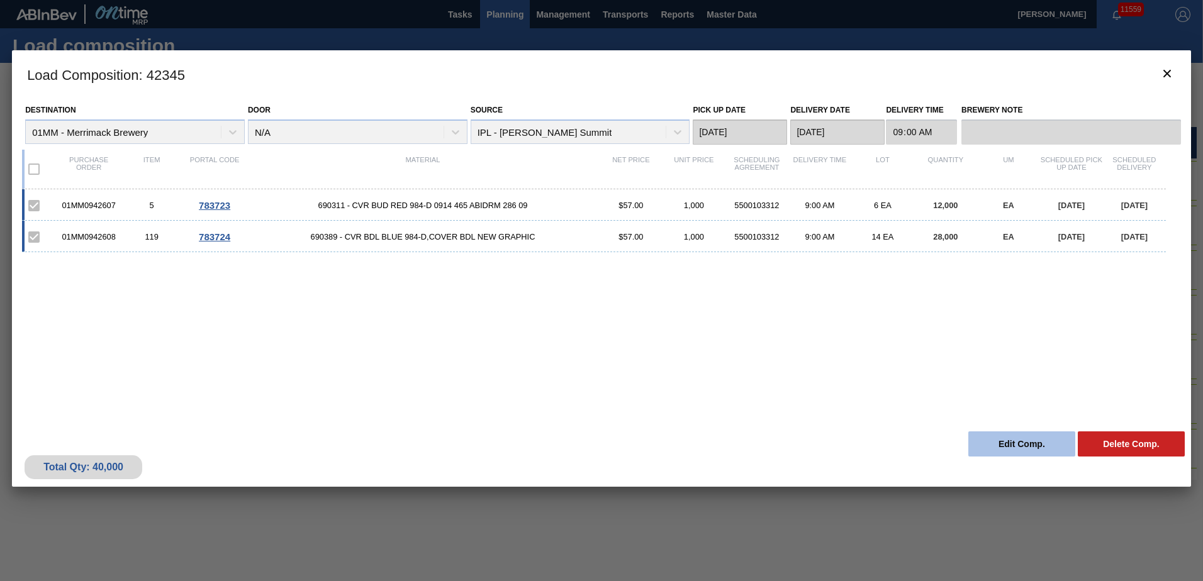
click at [791, 396] on button "Edit Comp." at bounding box center [1021, 444] width 107 height 25
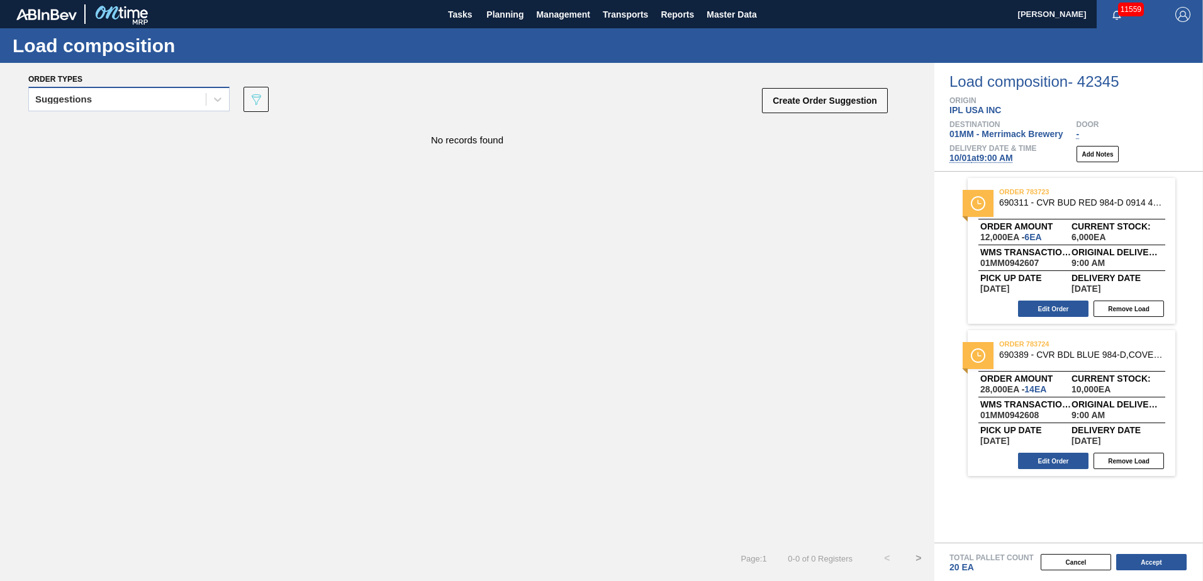
click at [141, 96] on div "Suggestions" at bounding box center [117, 100] width 177 height 18
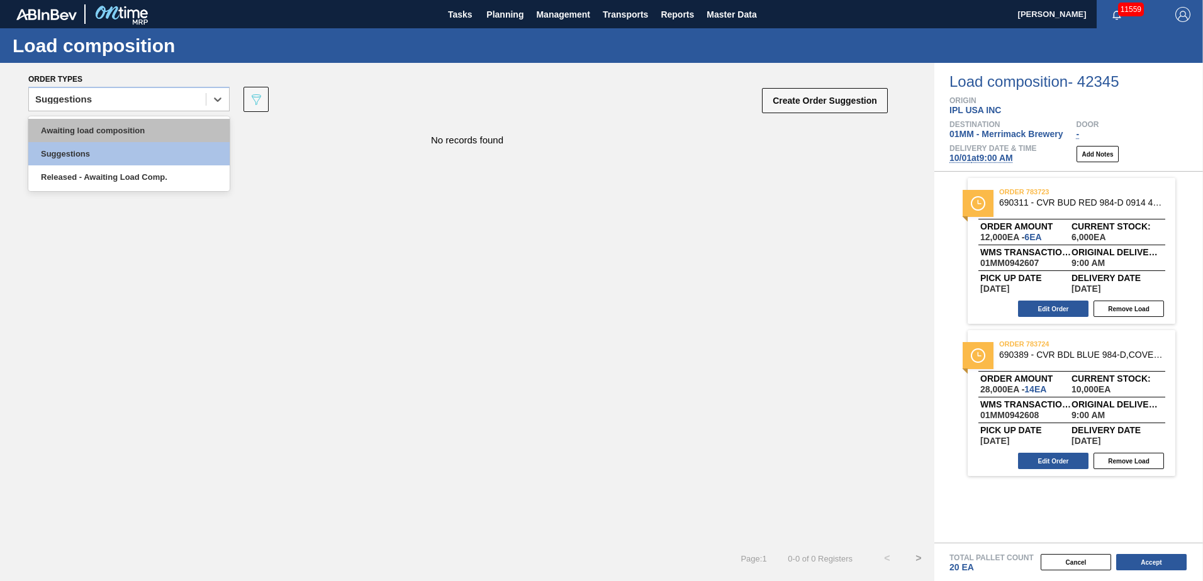
click at [122, 130] on div "Awaiting load composition" at bounding box center [128, 130] width 201 height 23
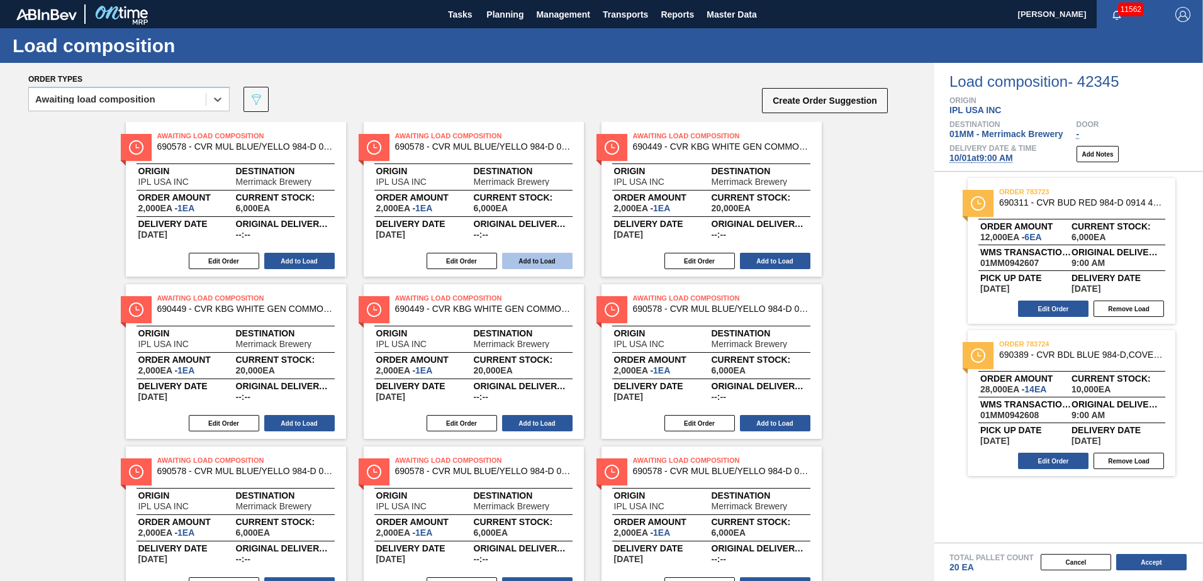
click at [533, 261] on button "Add to Load" at bounding box center [537, 261] width 70 height 16
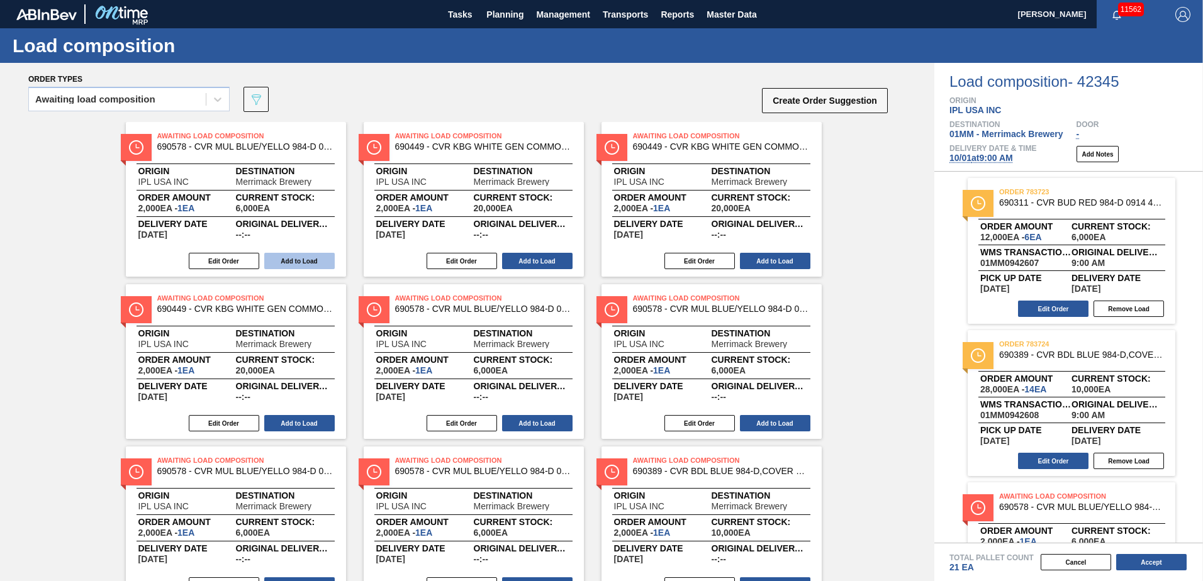
click at [282, 257] on button "Add to Load" at bounding box center [299, 261] width 70 height 16
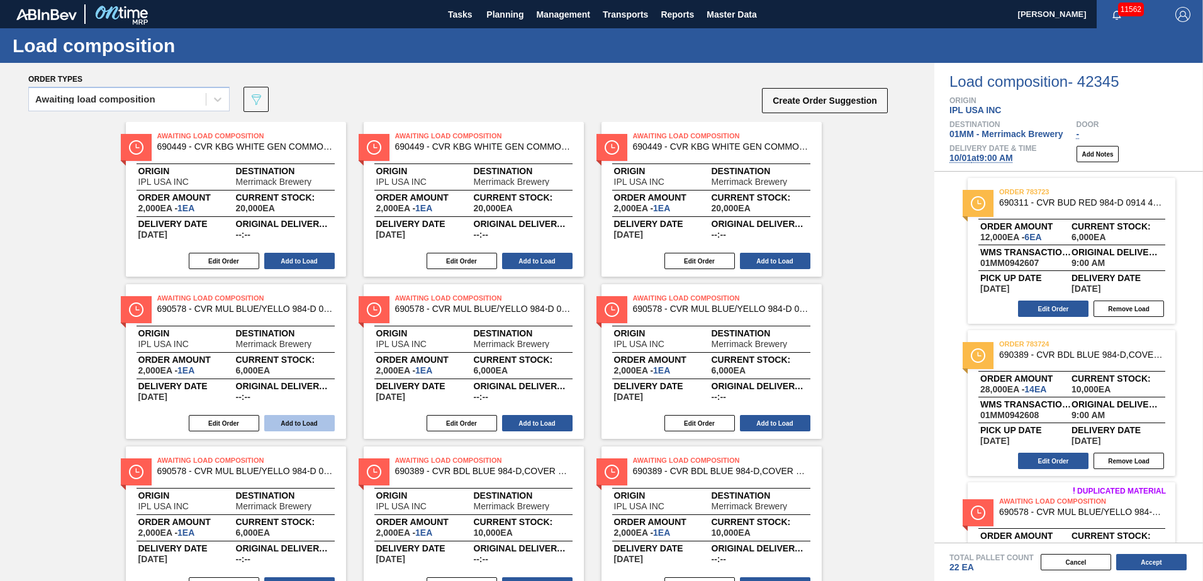
click at [286, 396] on button "Add to Load" at bounding box center [299, 423] width 70 height 16
click at [537, 396] on button "Add to Load" at bounding box center [537, 423] width 70 height 16
click at [538, 396] on button "Add to Load" at bounding box center [537, 423] width 70 height 16
click at [296, 396] on button "Add to Load" at bounding box center [299, 423] width 70 height 16
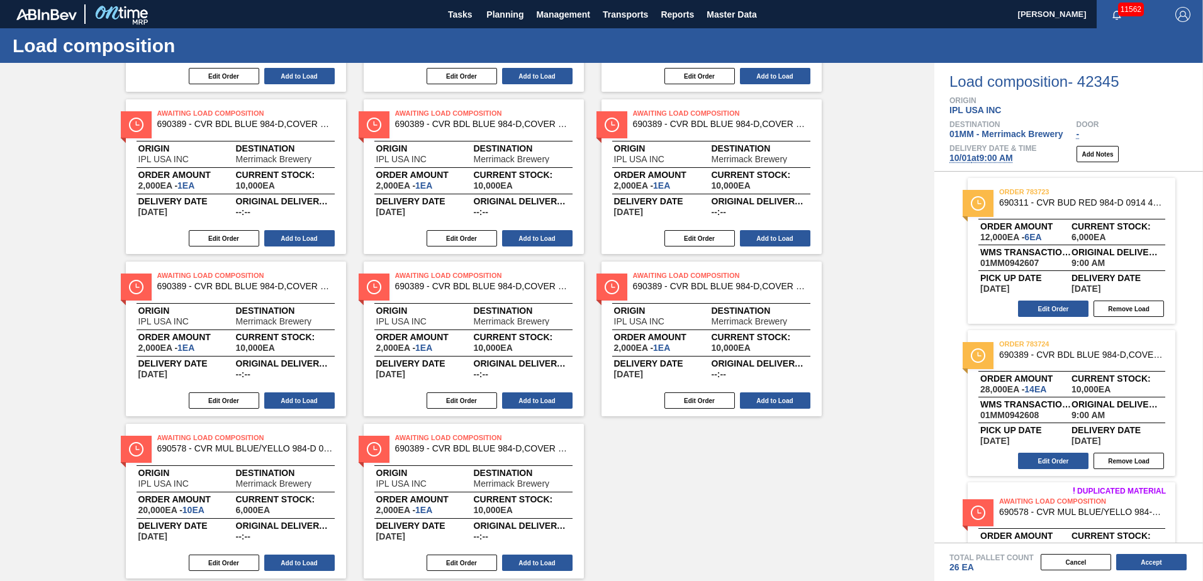
scroll to position [382, 0]
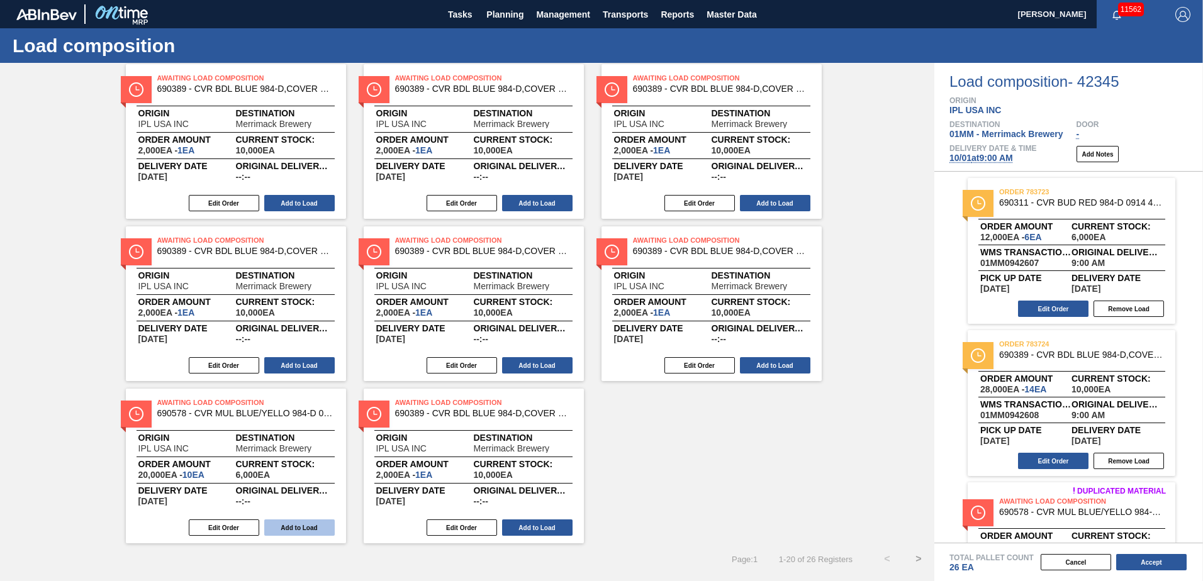
click at [302, 396] on button "Add to Load" at bounding box center [299, 528] width 70 height 16
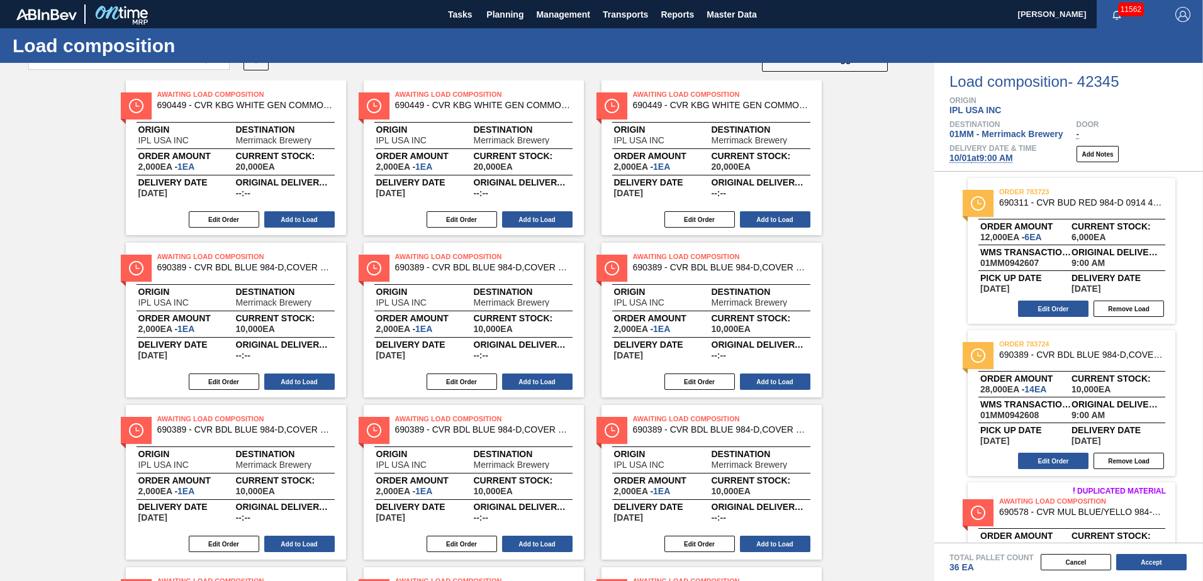
scroll to position [0, 0]
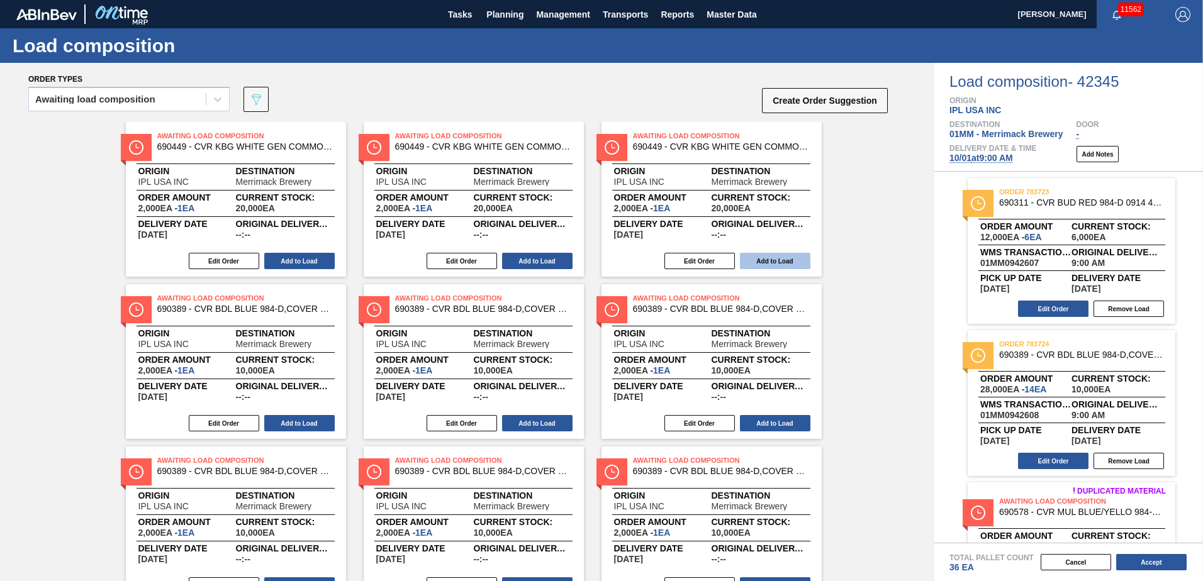
click at [771, 260] on button "Add to Load" at bounding box center [775, 261] width 70 height 16
click at [540, 255] on button "Add to Load" at bounding box center [537, 261] width 70 height 16
click at [302, 257] on button "Add to Load" at bounding box center [299, 261] width 70 height 16
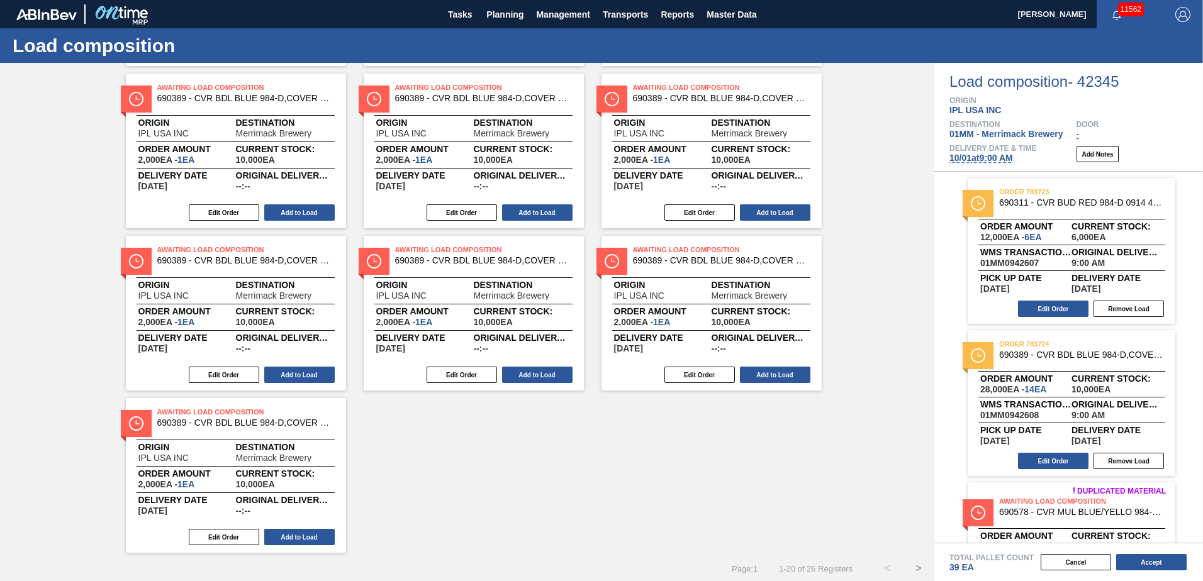
scroll to position [220, 0]
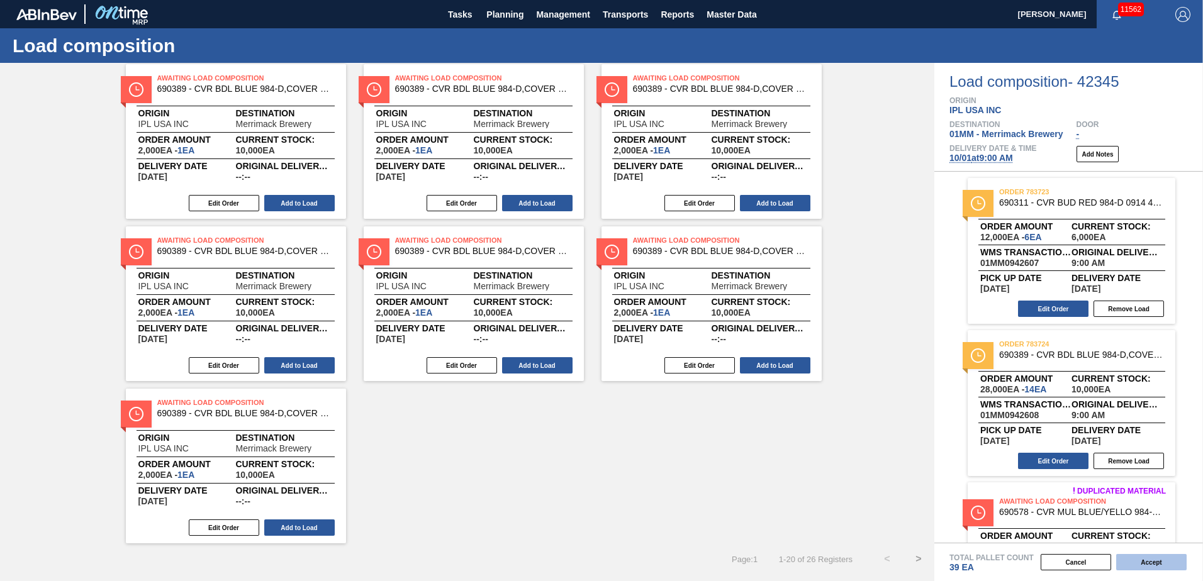
click at [791, 396] on button "Accept" at bounding box center [1151, 562] width 70 height 16
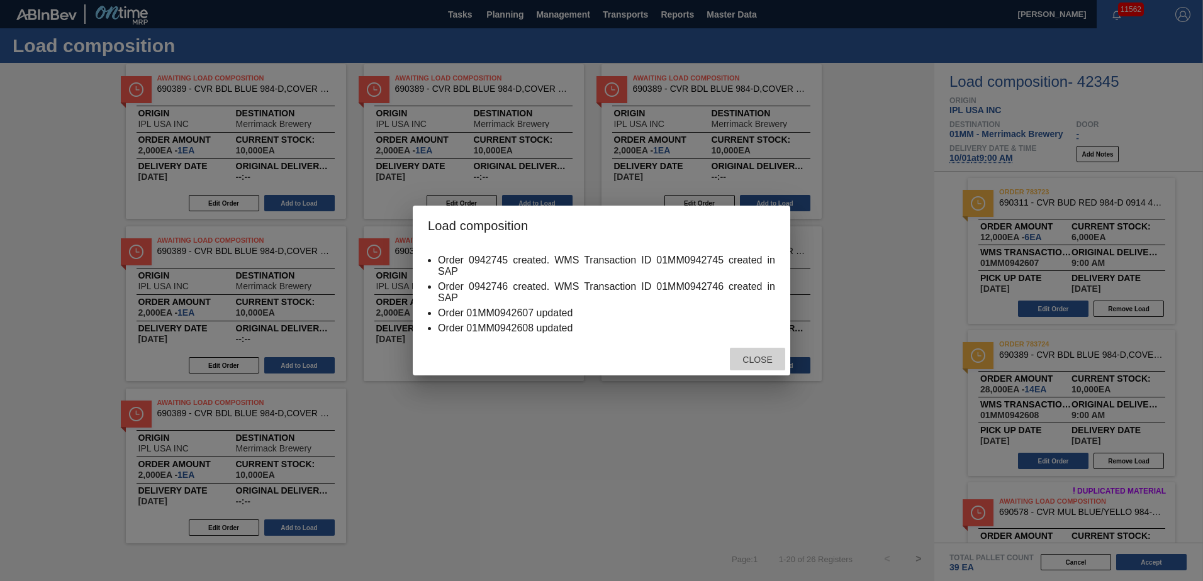
click at [766, 360] on span "Close" at bounding box center [757, 360] width 50 height 10
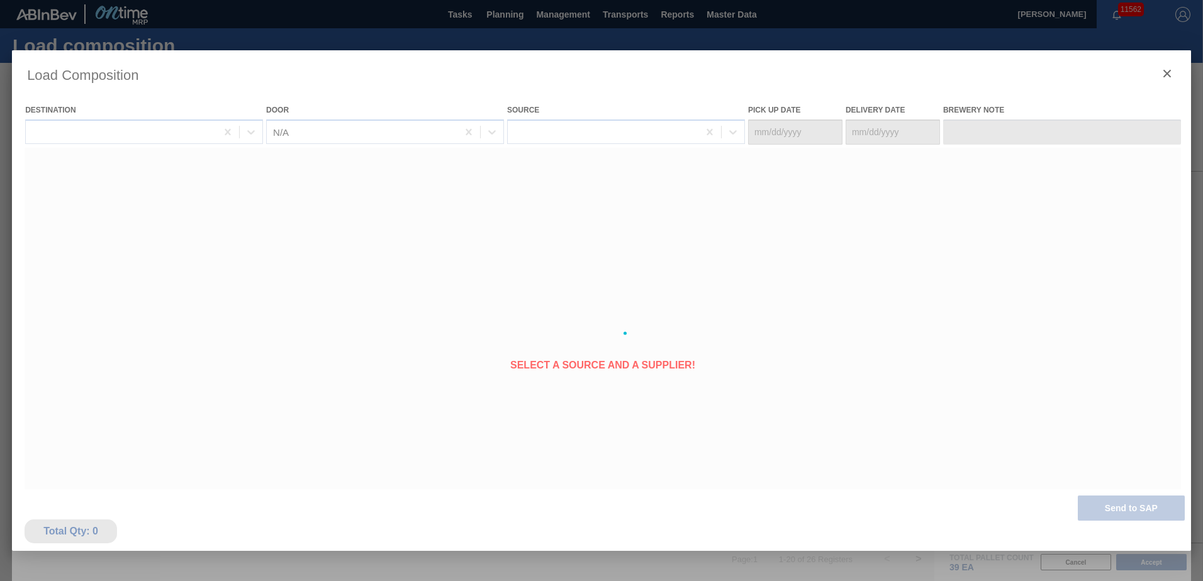
type Date "[DATE]"
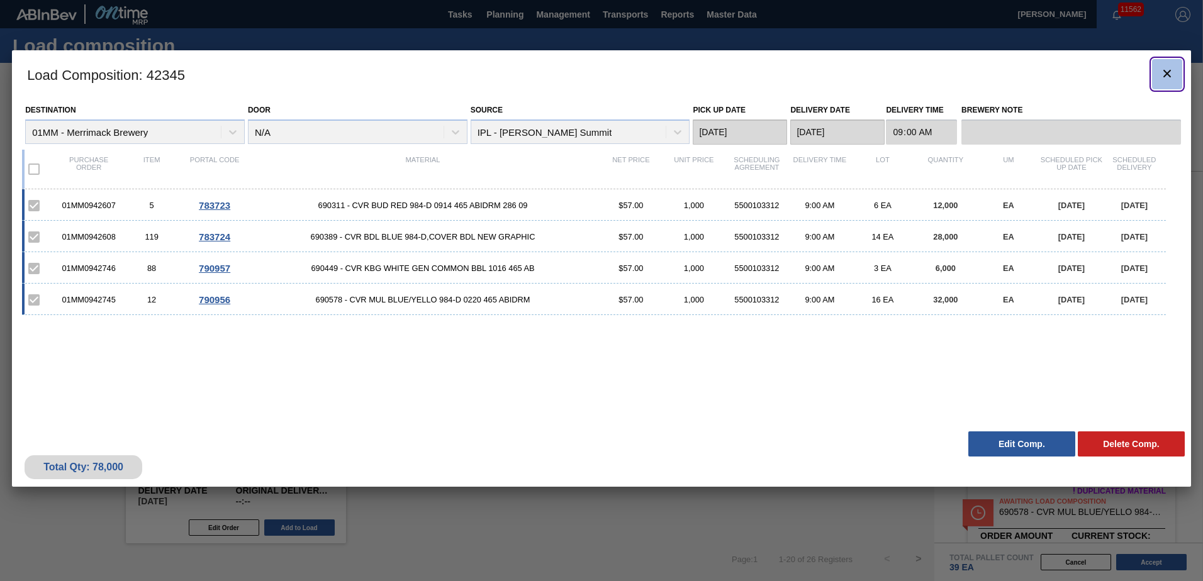
click at [791, 75] on icon "botão de ícone" at bounding box center [1166, 73] width 15 height 15
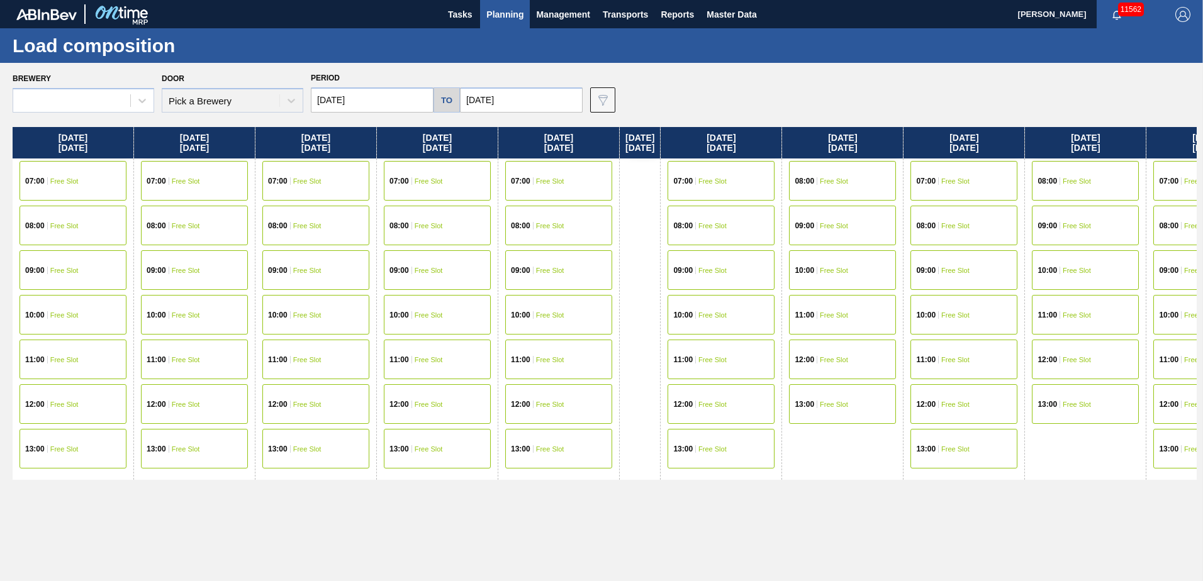
click at [503, 14] on span "Planning" at bounding box center [504, 14] width 37 height 15
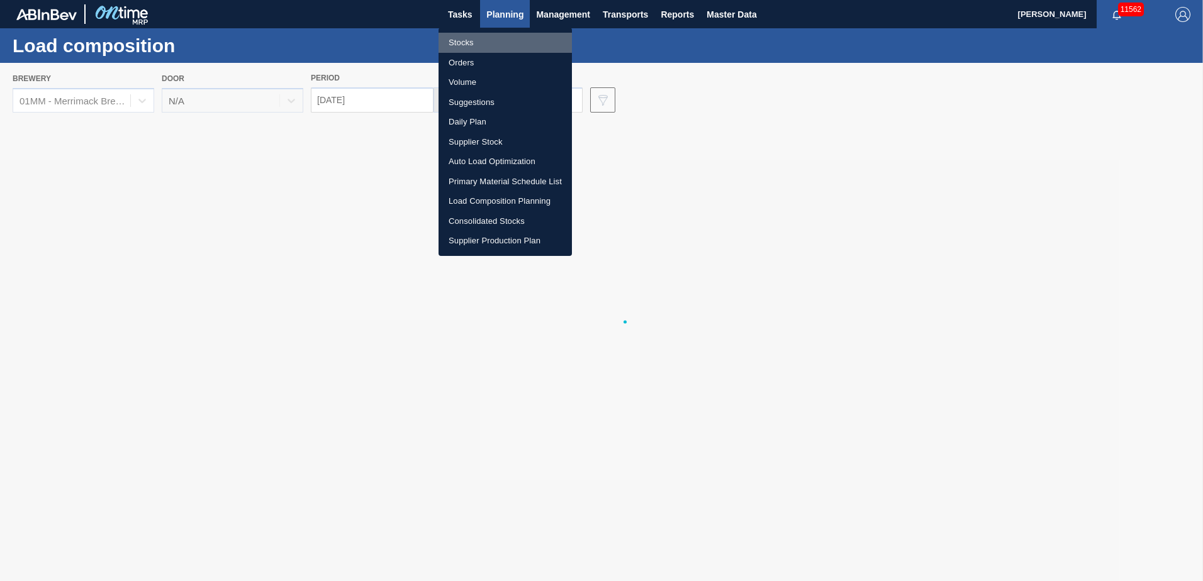
click at [468, 43] on li "Stocks" at bounding box center [504, 43] width 133 height 20
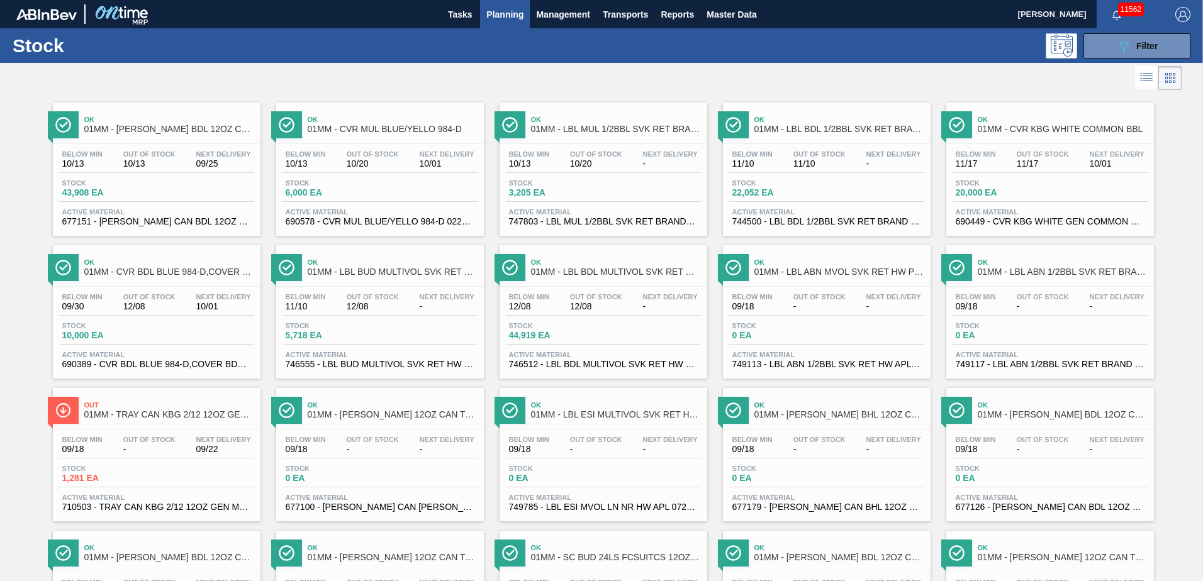
click at [425, 201] on div "Stock 6,000 EA" at bounding box center [379, 190] width 195 height 23
